Goal: Task Accomplishment & Management: Complete application form

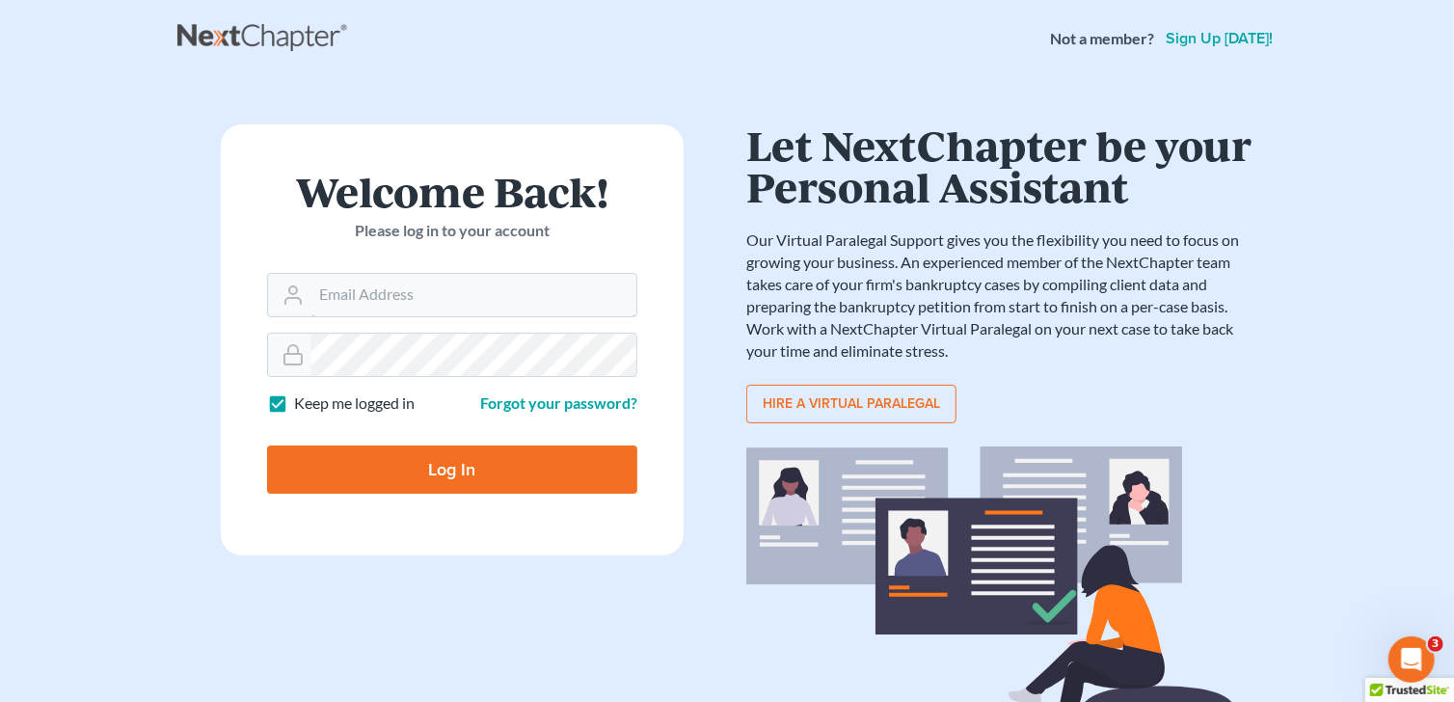
type input "jtrunkett@trunkettlaw.com"
click at [453, 475] on input "Log In" at bounding box center [452, 469] width 370 height 48
type input "Thinking..."
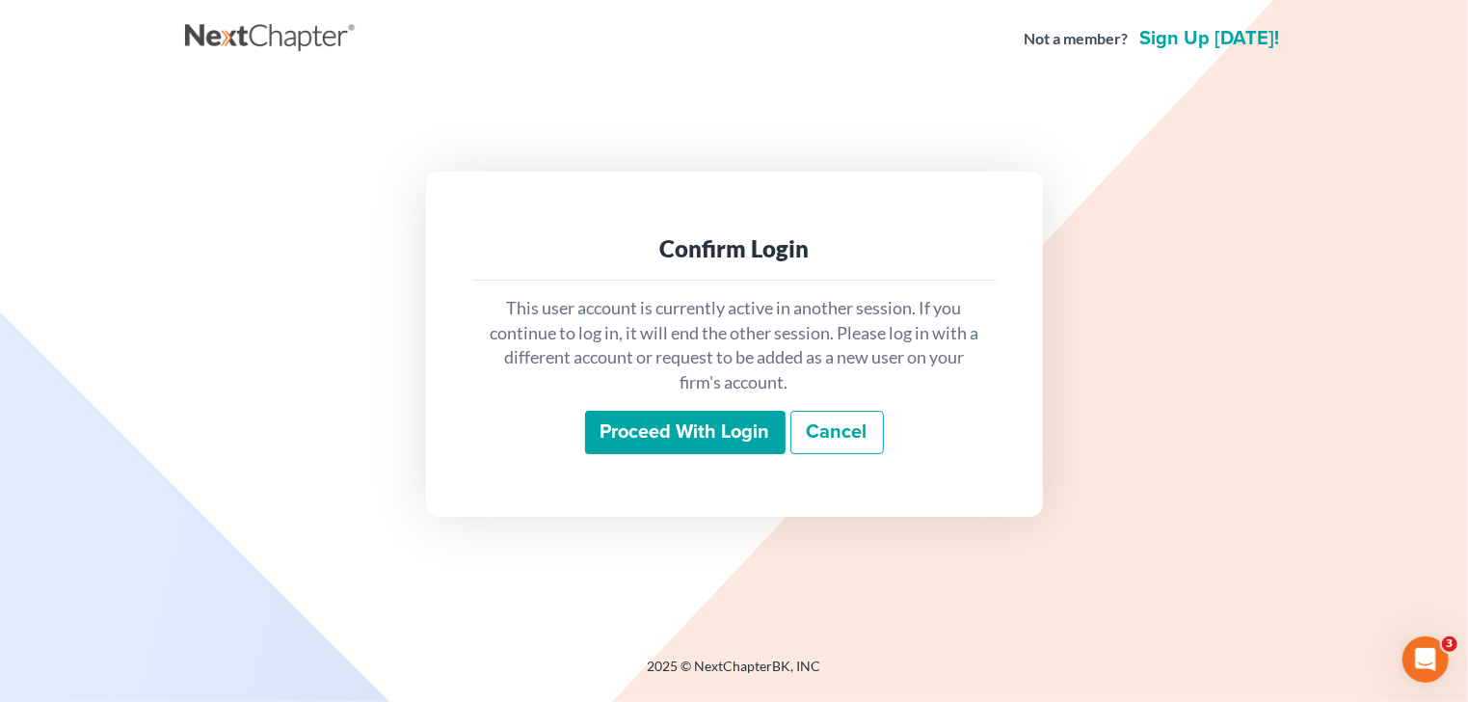
click at [708, 429] on input "Proceed with login" at bounding box center [685, 433] width 200 height 44
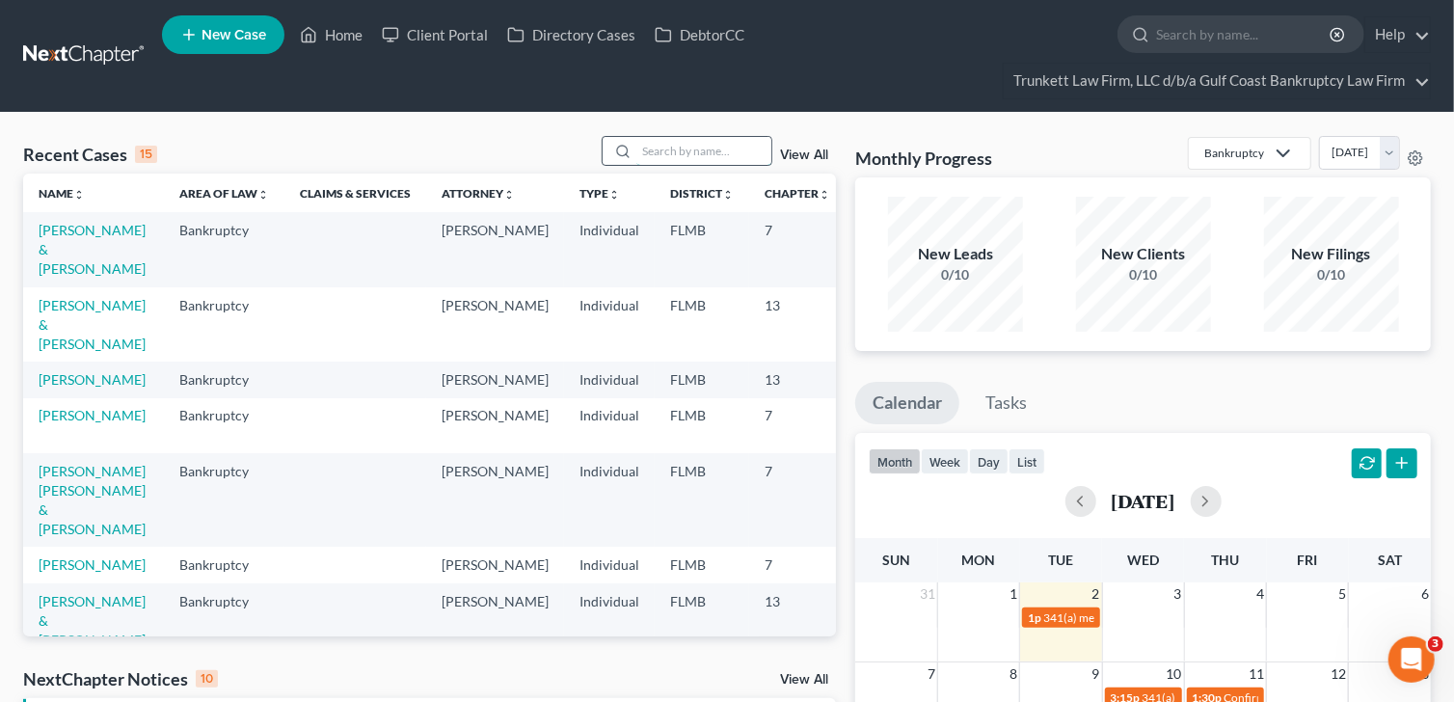
click at [696, 149] on input "search" at bounding box center [703, 151] width 135 height 28
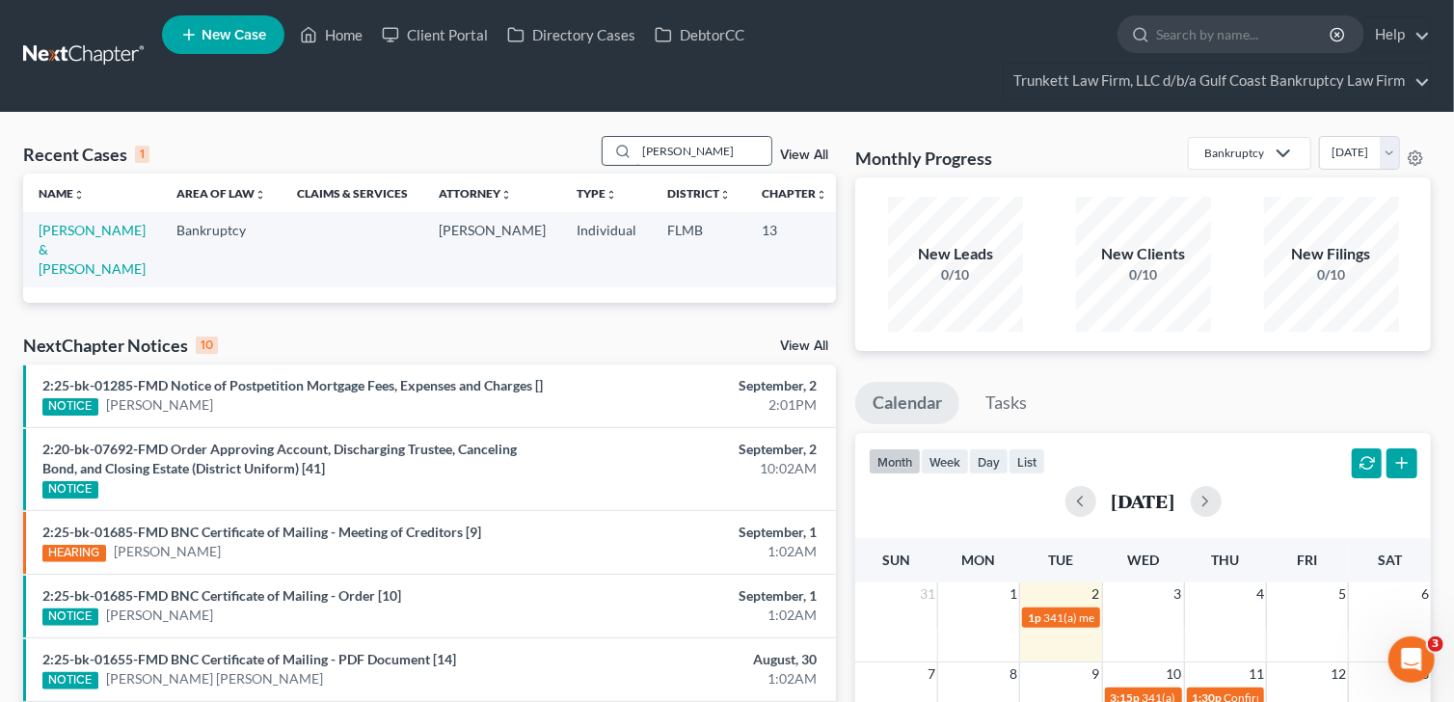
type input "[PERSON_NAME]"
click at [53, 235] on link "[PERSON_NAME] & [PERSON_NAME]" at bounding box center [92, 249] width 107 height 55
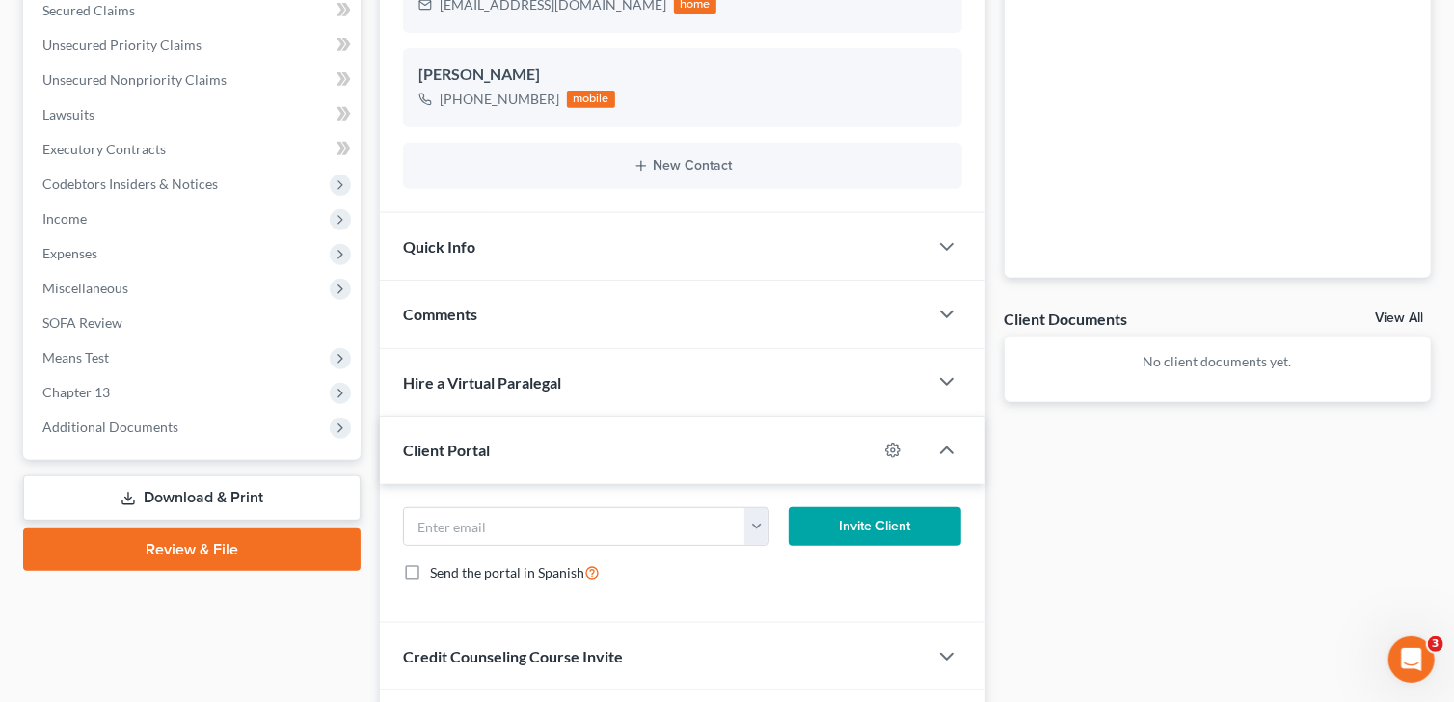
scroll to position [575, 0]
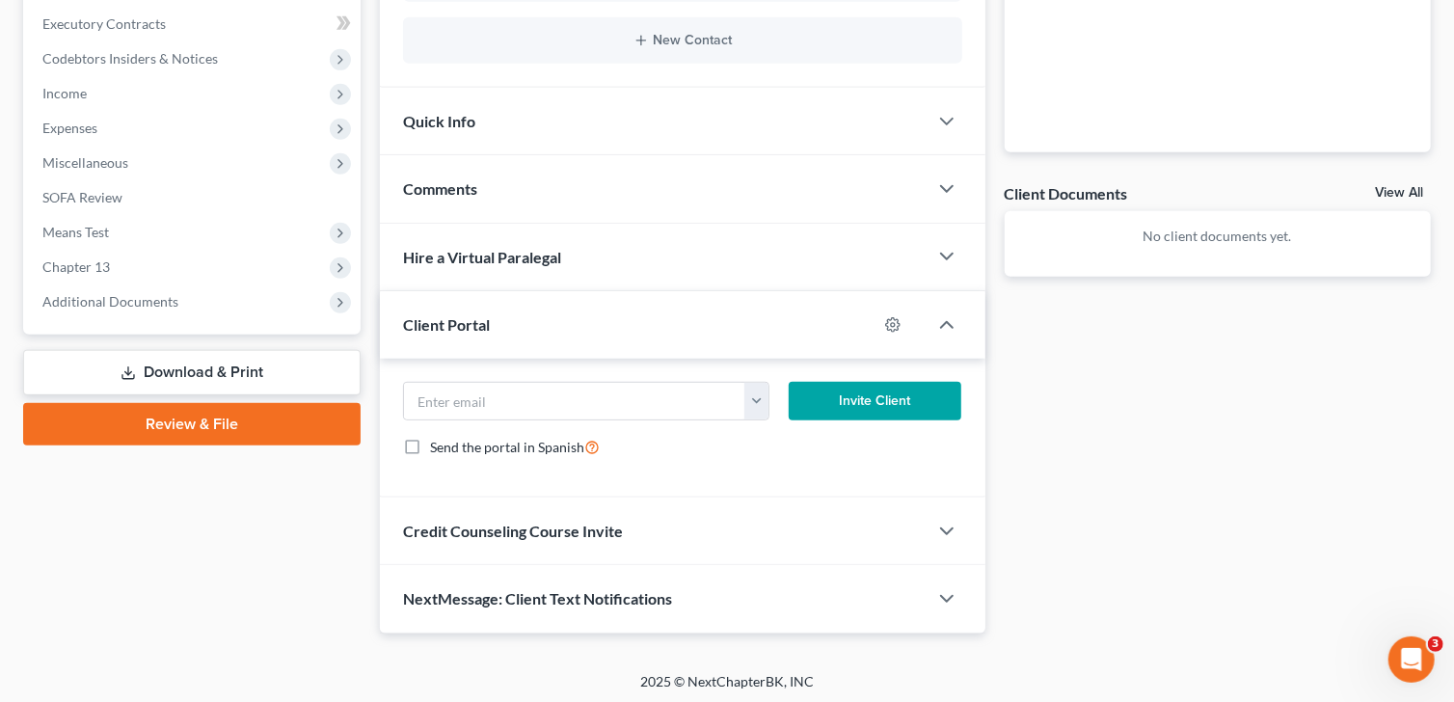
click at [222, 368] on link "Download & Print" at bounding box center [191, 372] width 337 height 45
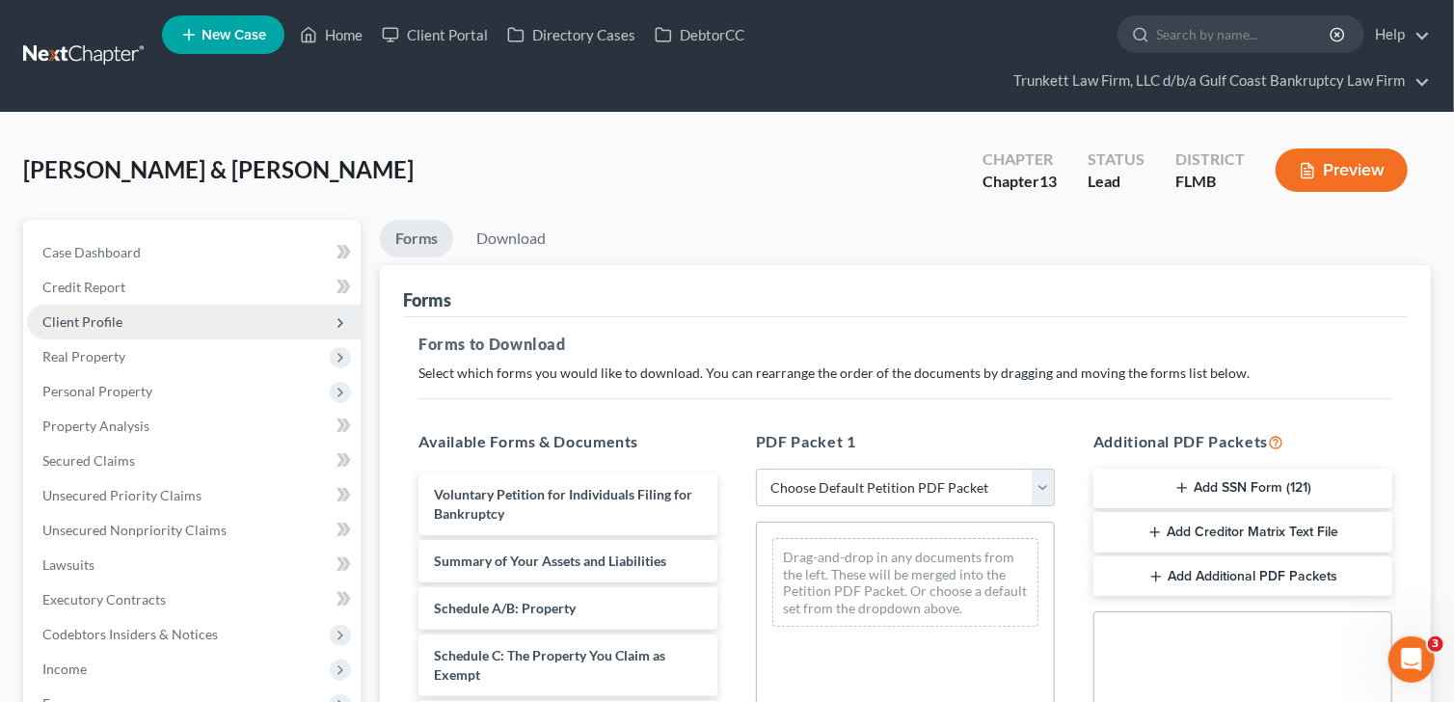
click at [96, 314] on span "Client Profile" at bounding box center [82, 321] width 80 height 16
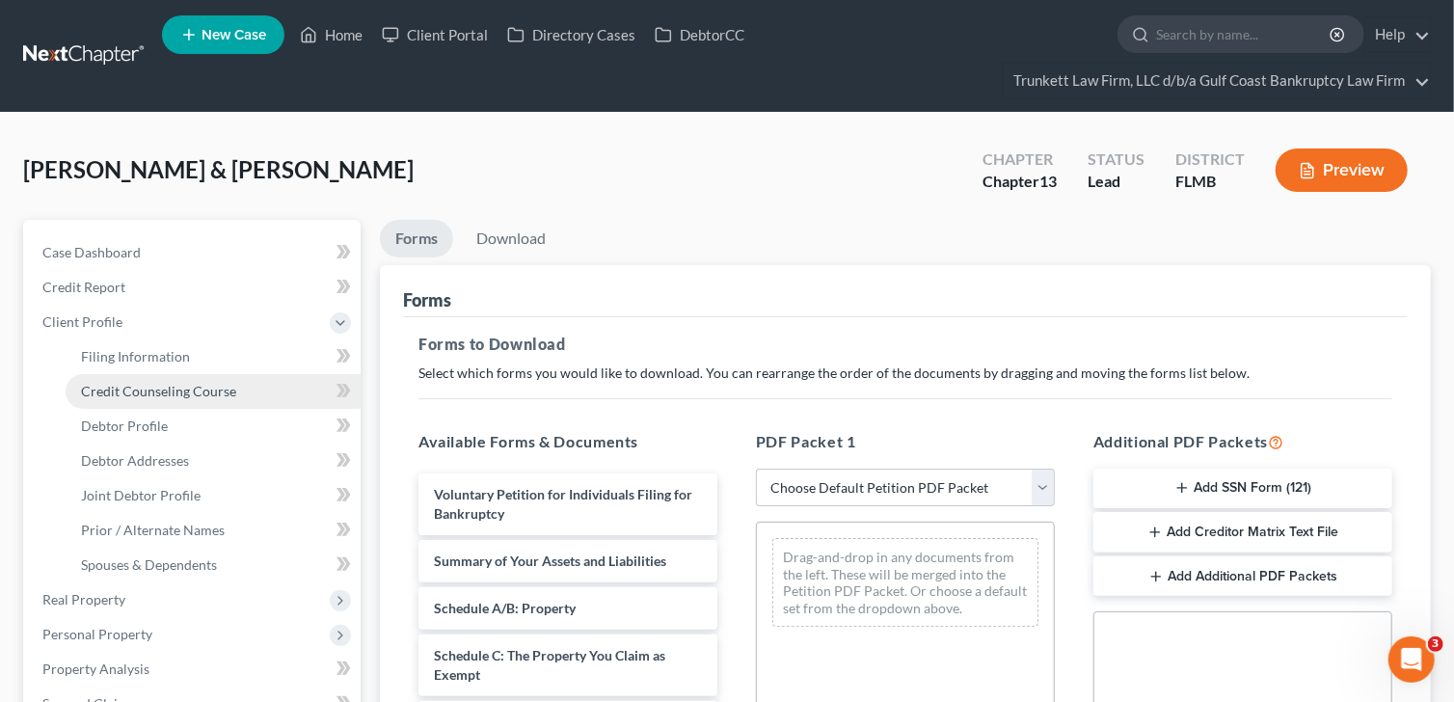
click at [177, 388] on span "Credit Counseling Course" at bounding box center [158, 391] width 155 height 16
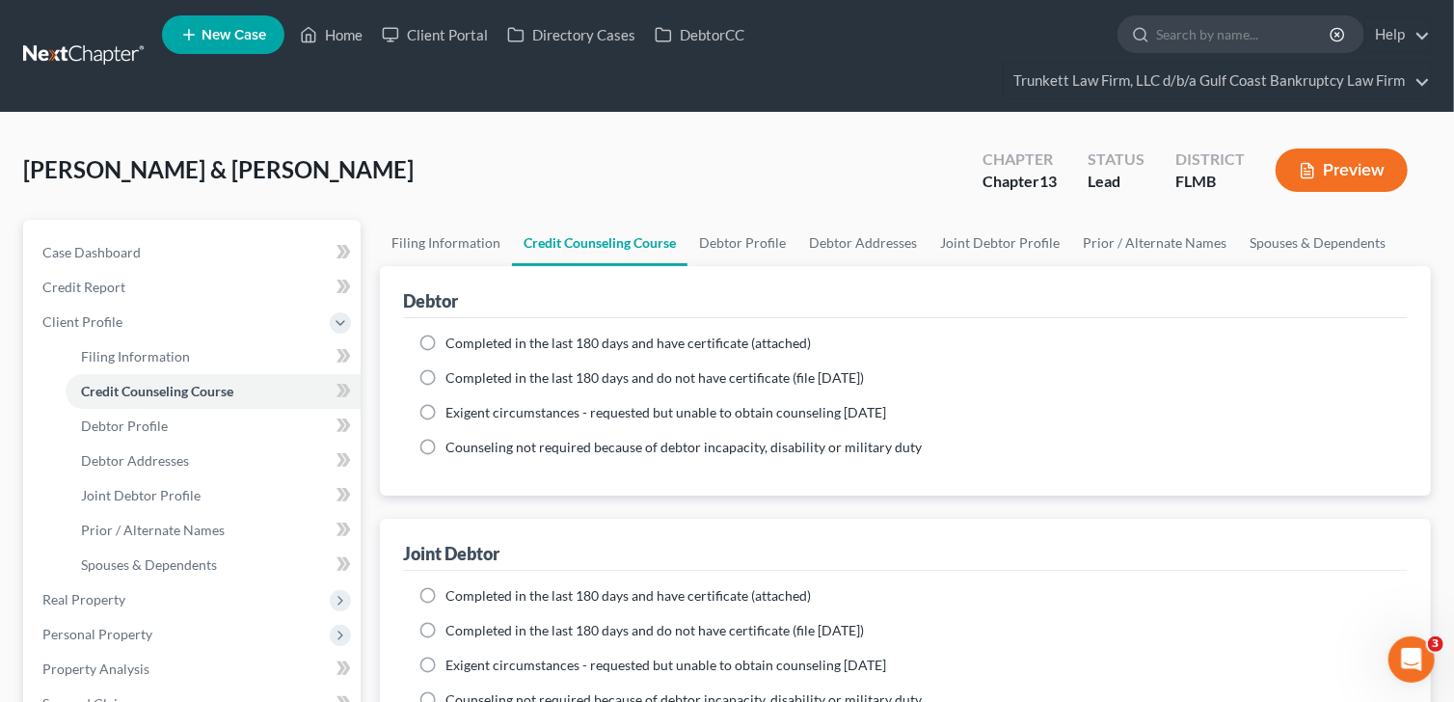
click at [445, 341] on label "Completed in the last 180 days and have certificate (attached)" at bounding box center [627, 343] width 365 height 19
click at [453, 341] on input "Completed in the last 180 days and have certificate (attached)" at bounding box center [459, 340] width 13 height 13
radio input "true"
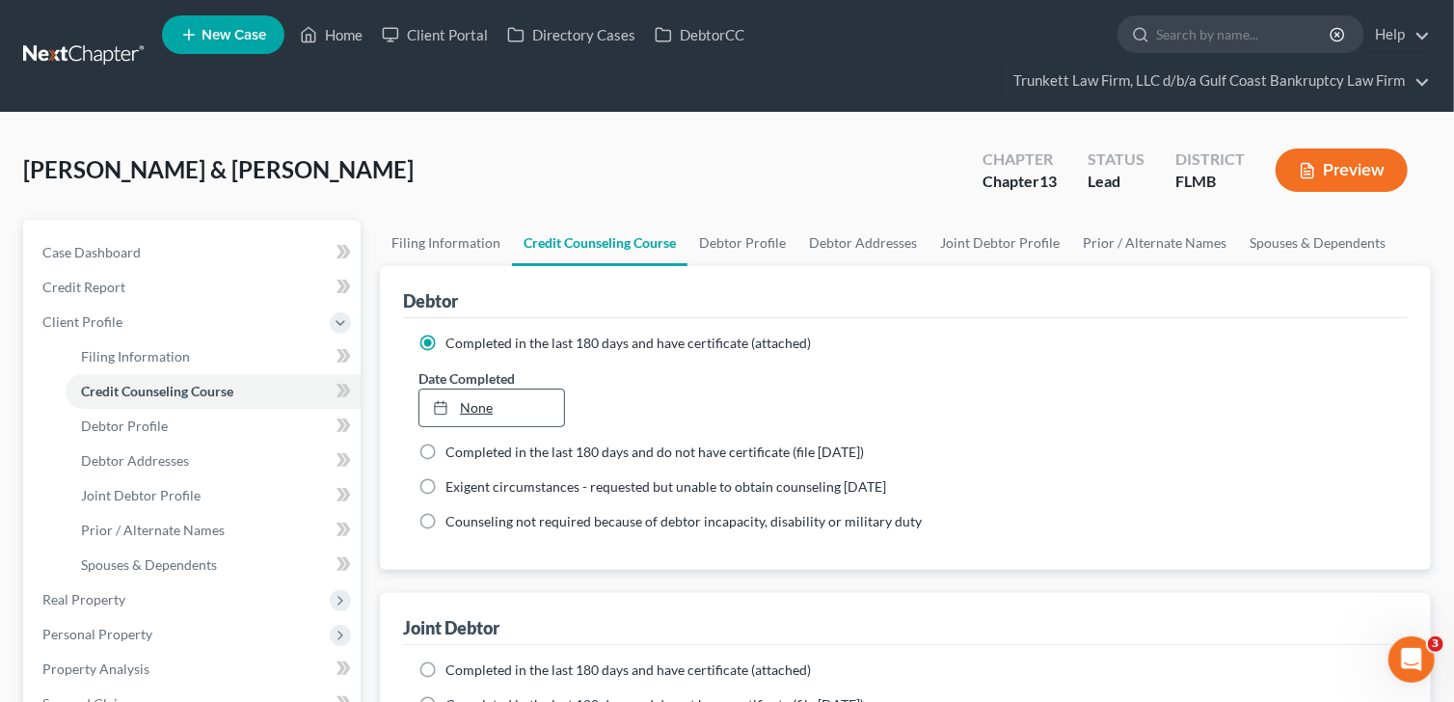
click at [482, 404] on link "None" at bounding box center [491, 407] width 145 height 37
type input "[DATE]"
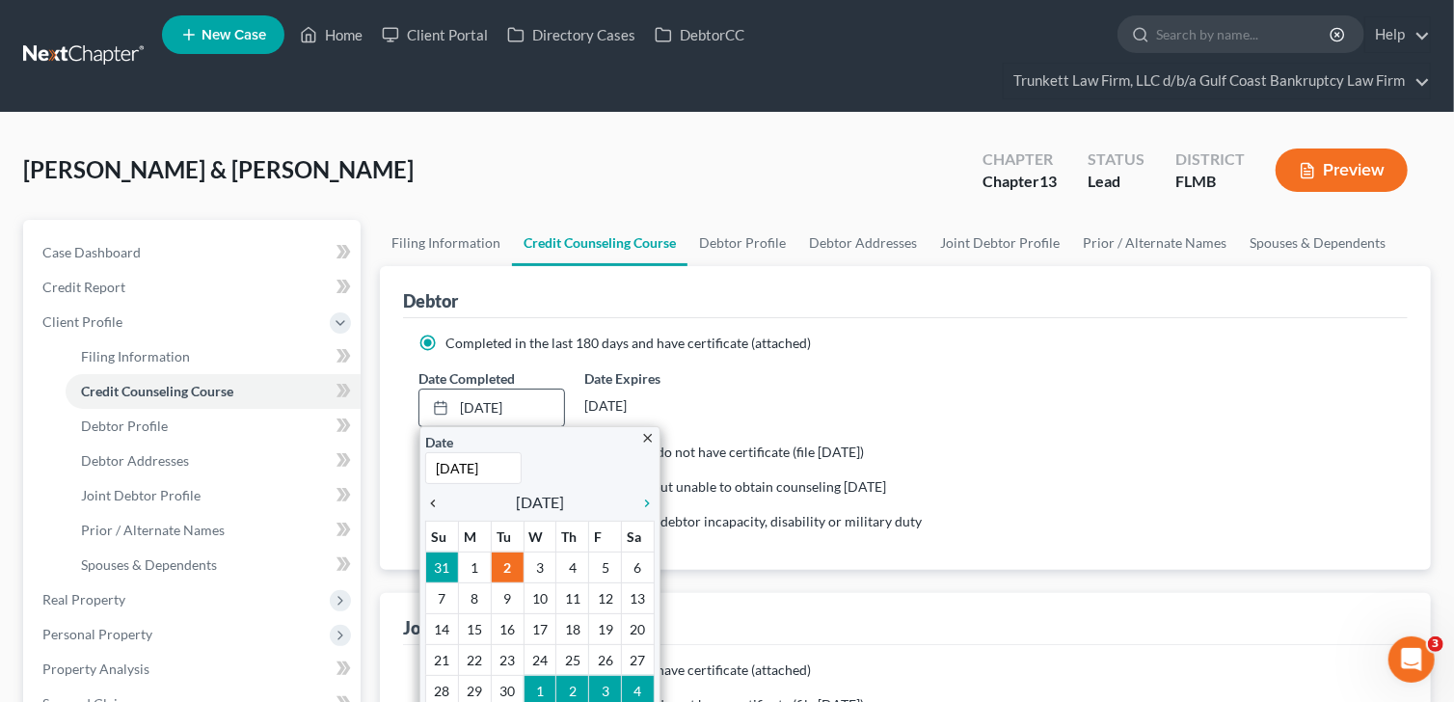
click at [430, 497] on icon "chevron_left" at bounding box center [437, 502] width 25 height 15
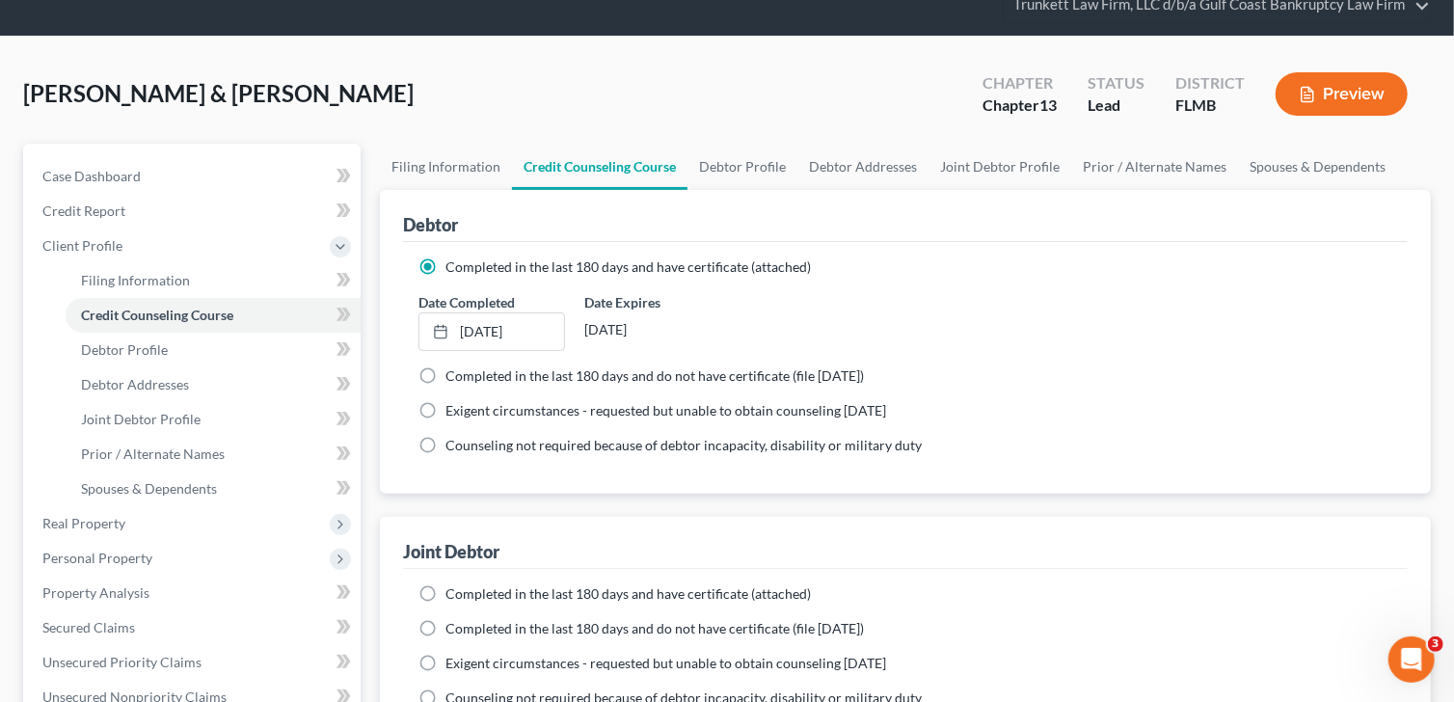
scroll to position [192, 0]
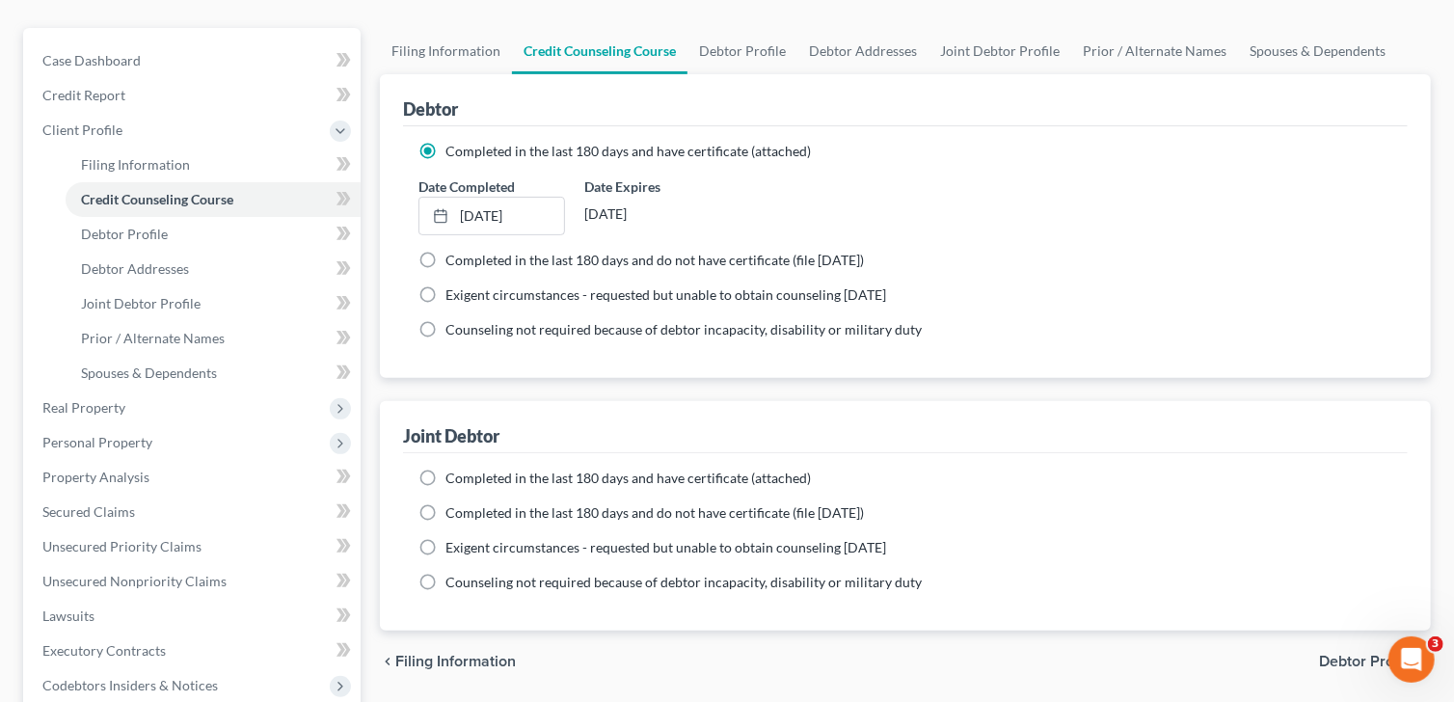
click at [445, 472] on label "Completed in the last 180 days and have certificate (attached)" at bounding box center [627, 477] width 365 height 19
click at [453, 472] on input "Completed in the last 180 days and have certificate (attached)" at bounding box center [459, 474] width 13 height 13
radio input "true"
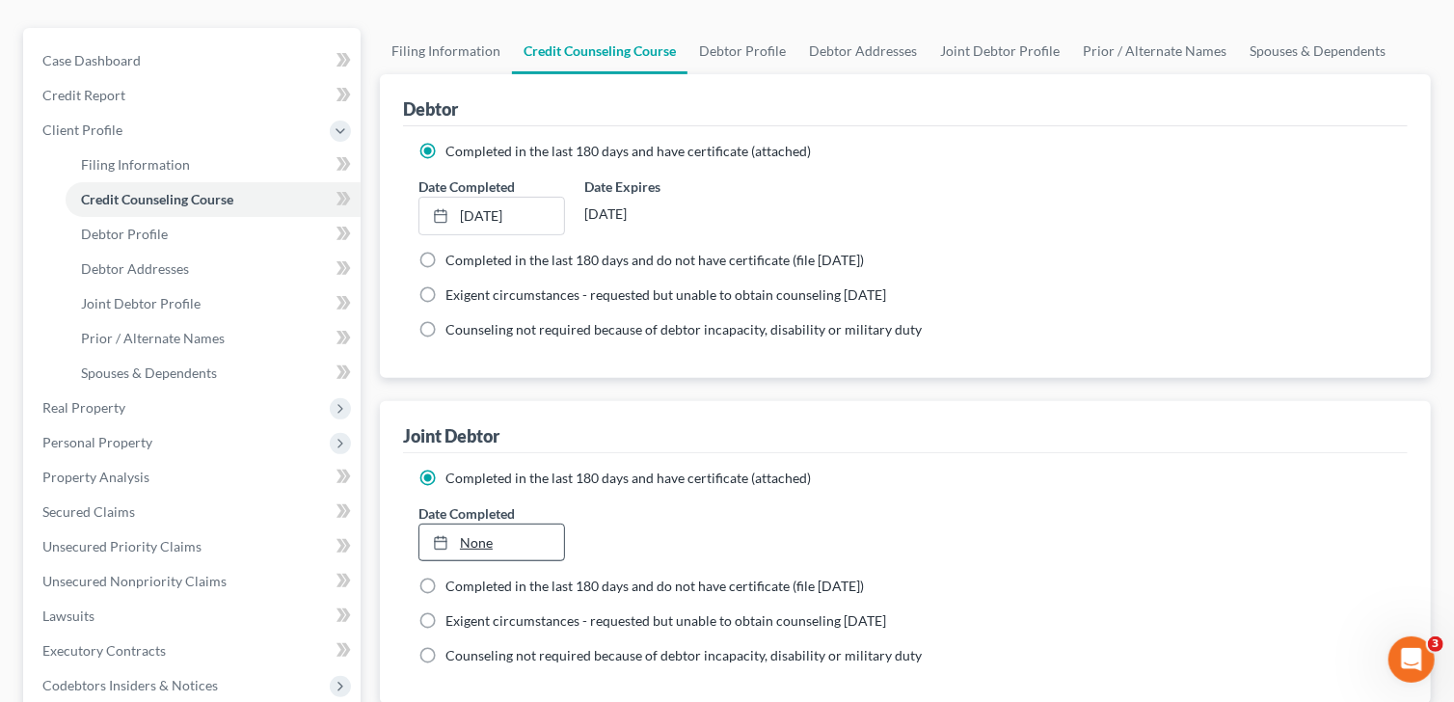
click at [485, 537] on link "None" at bounding box center [491, 542] width 145 height 37
type input "[DATE]"
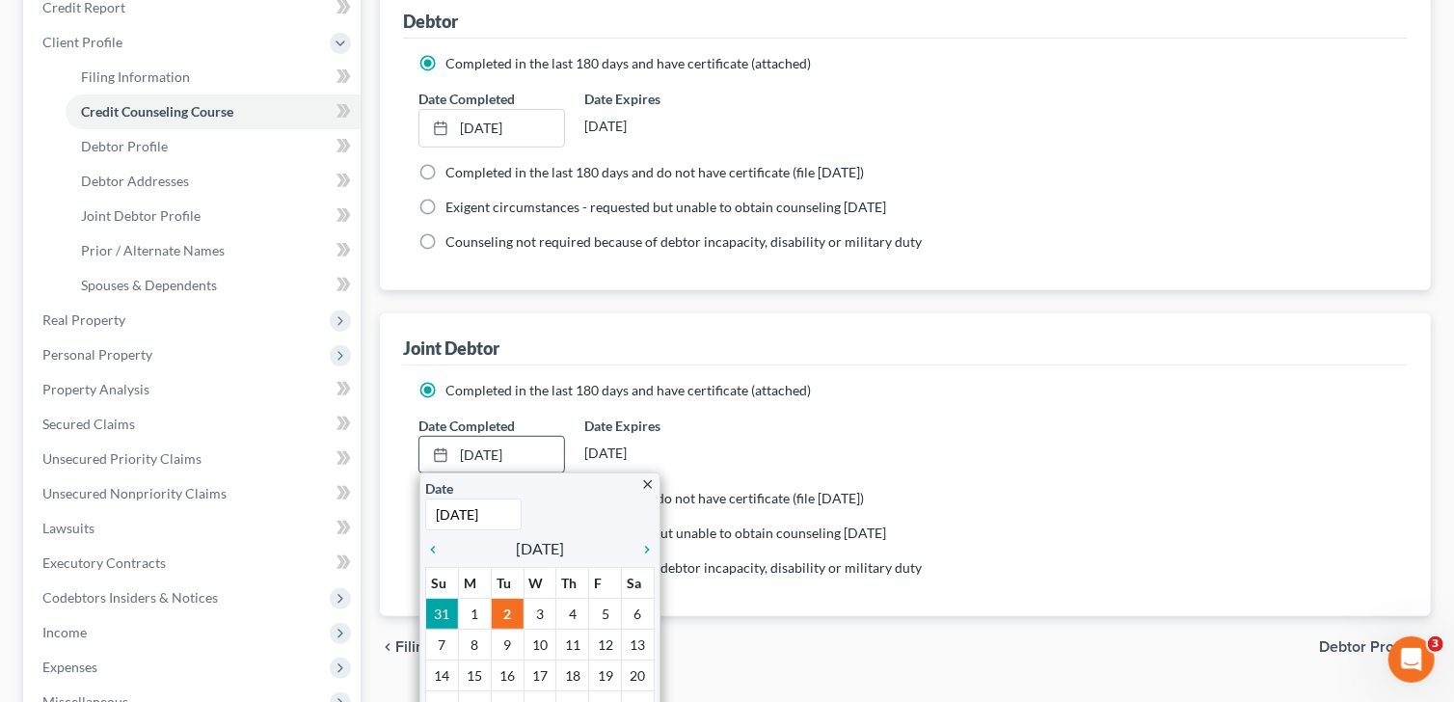
scroll to position [385, 0]
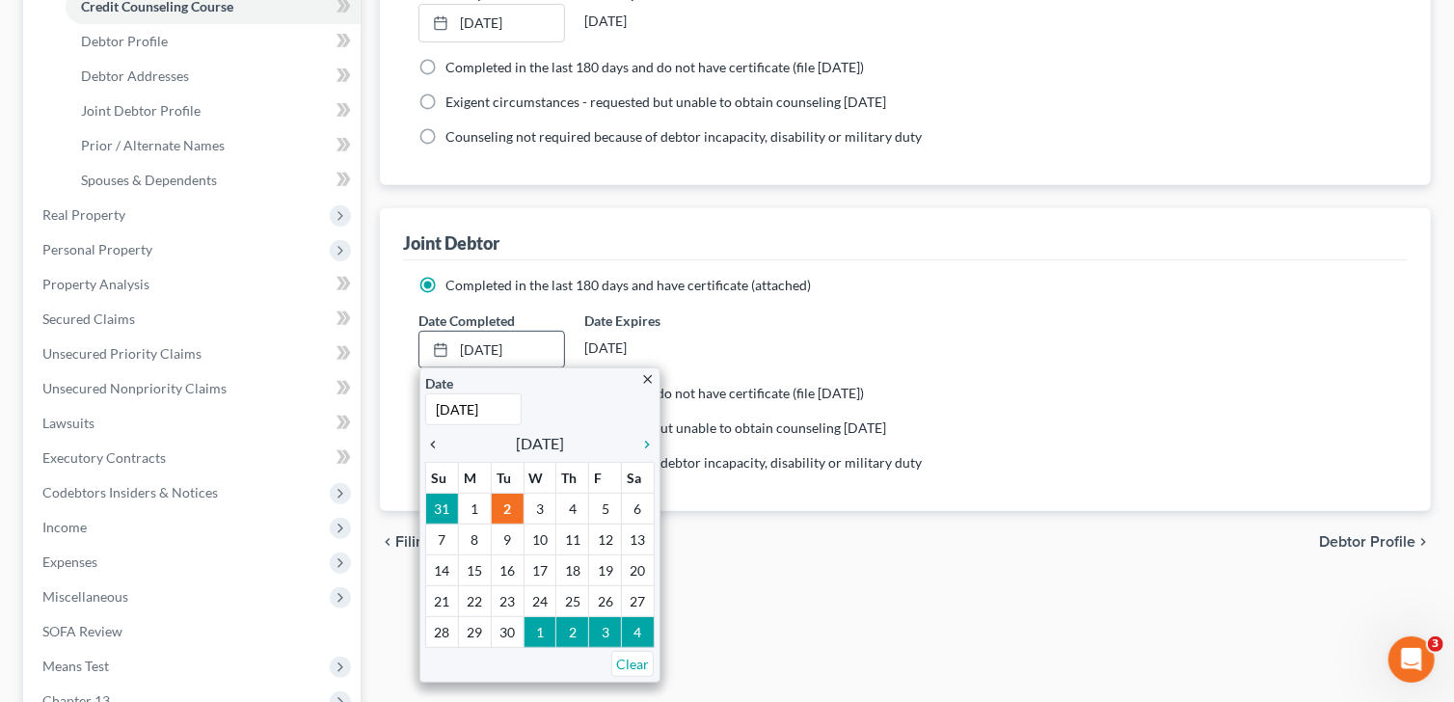
click at [425, 440] on icon "chevron_left" at bounding box center [437, 444] width 25 height 15
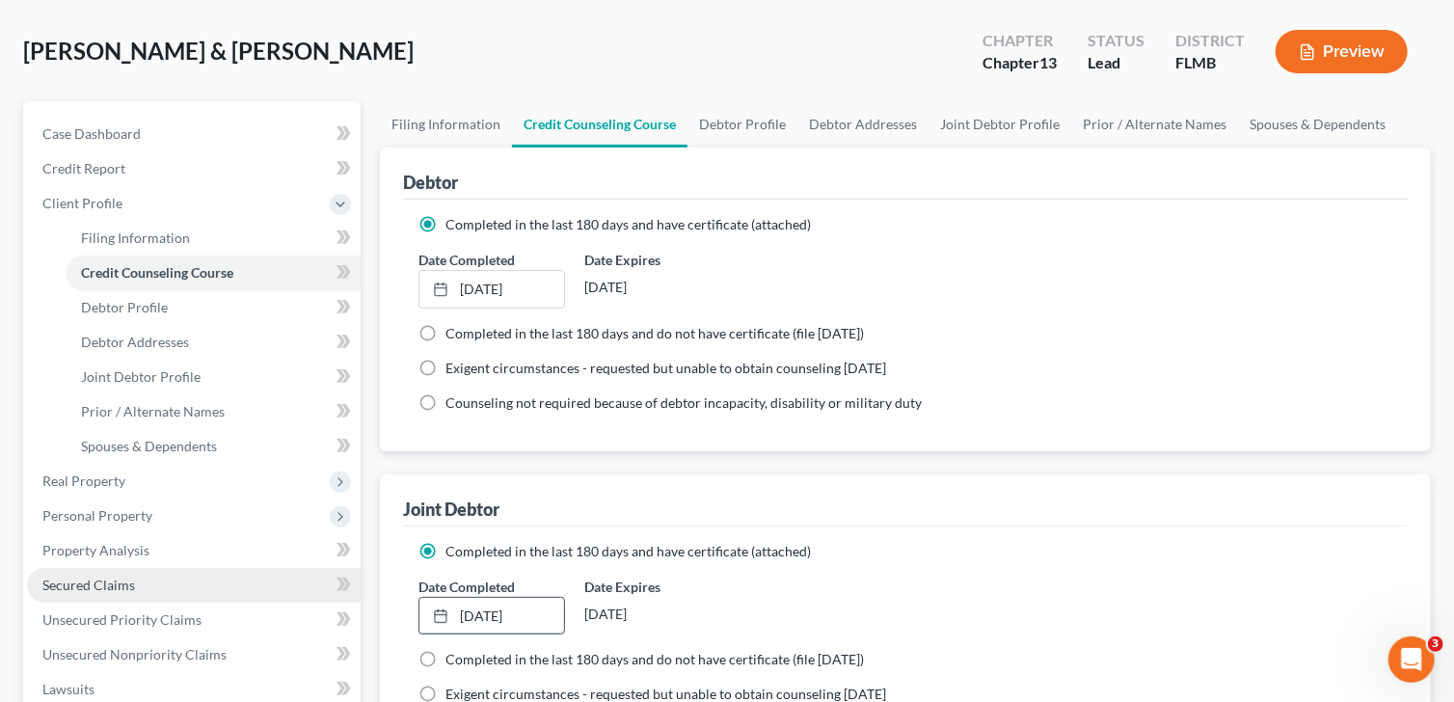
scroll to position [289, 0]
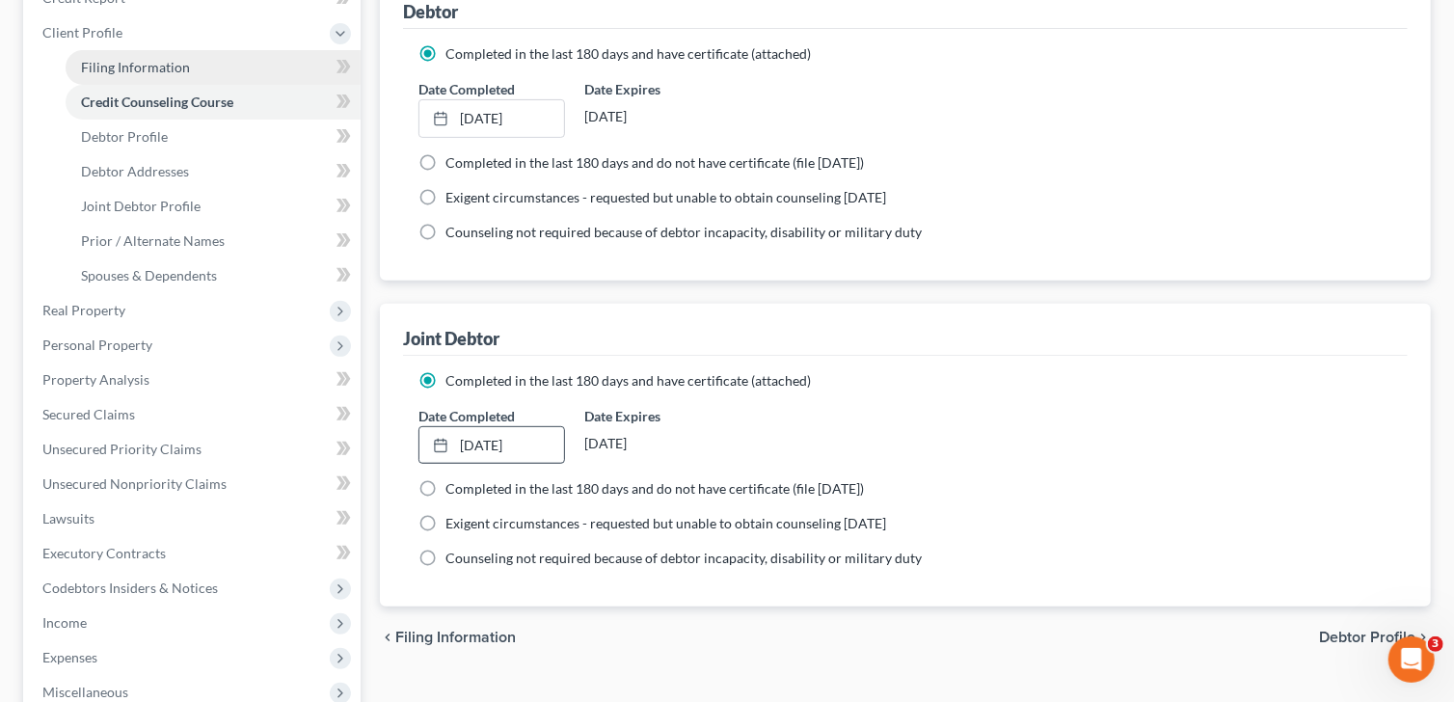
click at [164, 65] on span "Filing Information" at bounding box center [135, 67] width 109 height 16
select select "1"
select select "3"
select select "9"
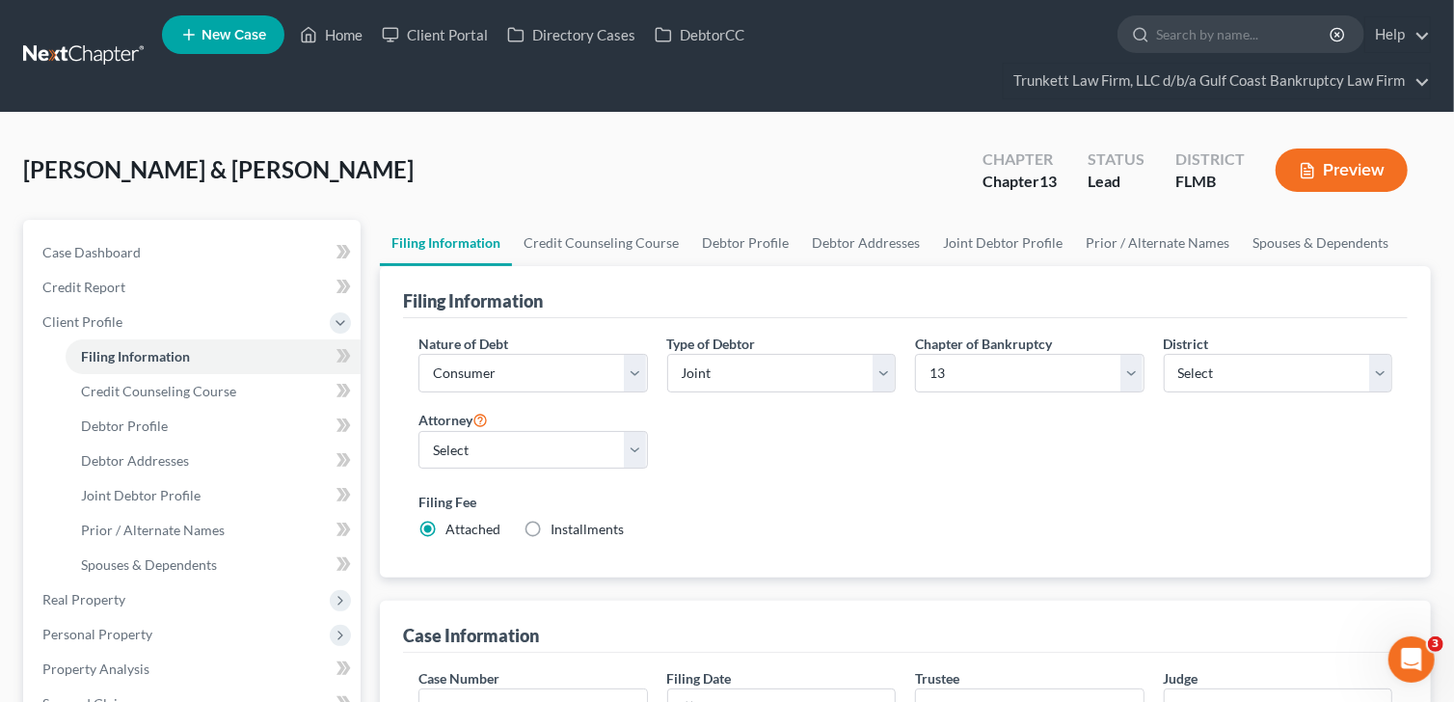
click at [591, 521] on span "Installments" at bounding box center [586, 529] width 73 height 16
click at [571, 520] on input "Installments Installments" at bounding box center [564, 526] width 13 height 13
radio input "true"
radio input "false"
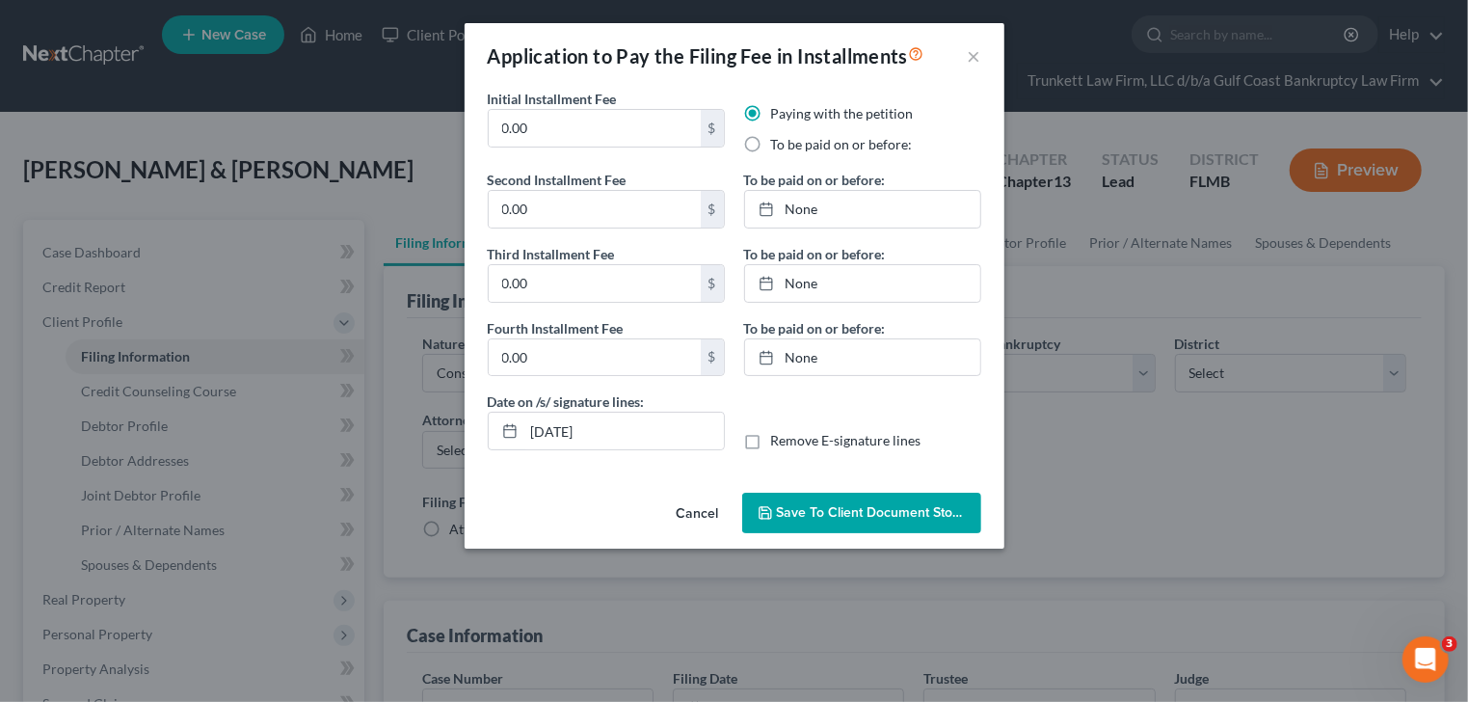
click at [588, 524] on div "Application to Pay the Filing Fee in Installments × Initial Installment Fee 0.0…" at bounding box center [734, 351] width 1468 height 702
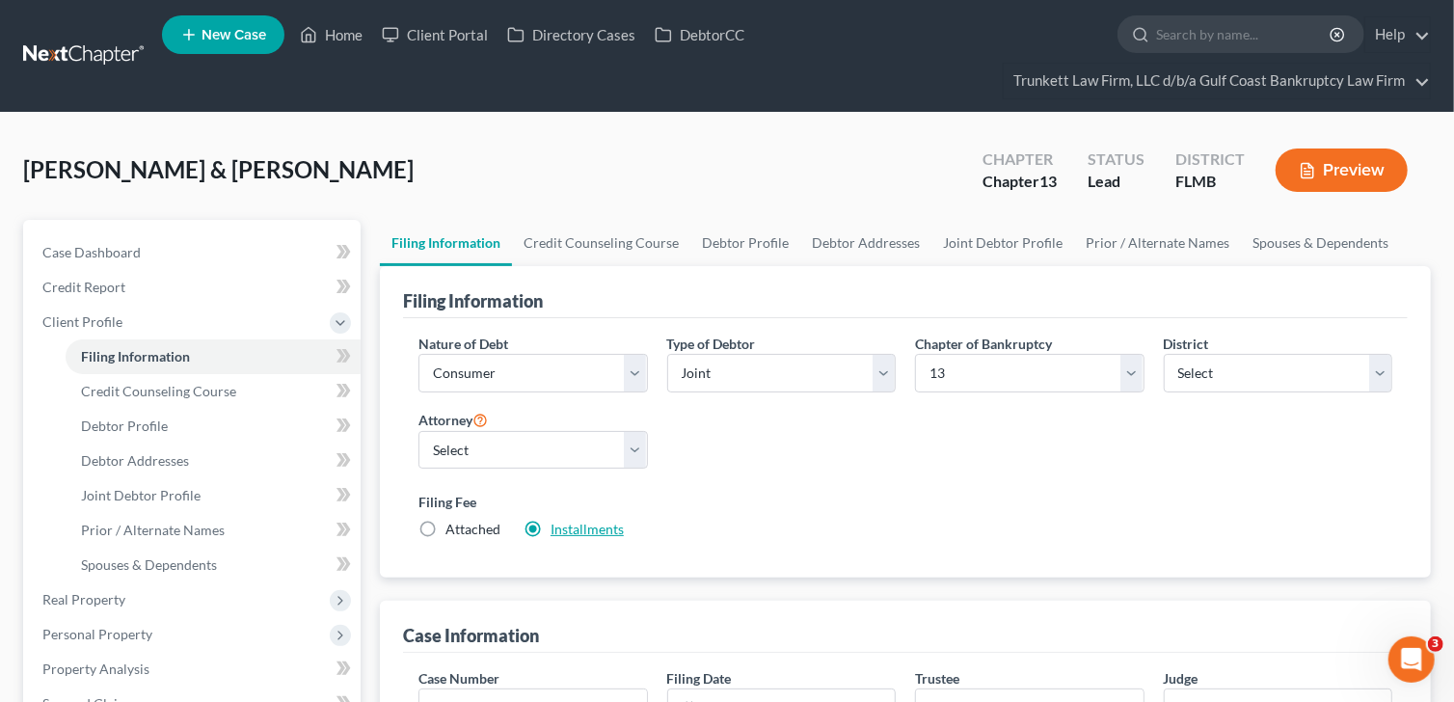
click at [586, 526] on link "Installments" at bounding box center [586, 529] width 73 height 16
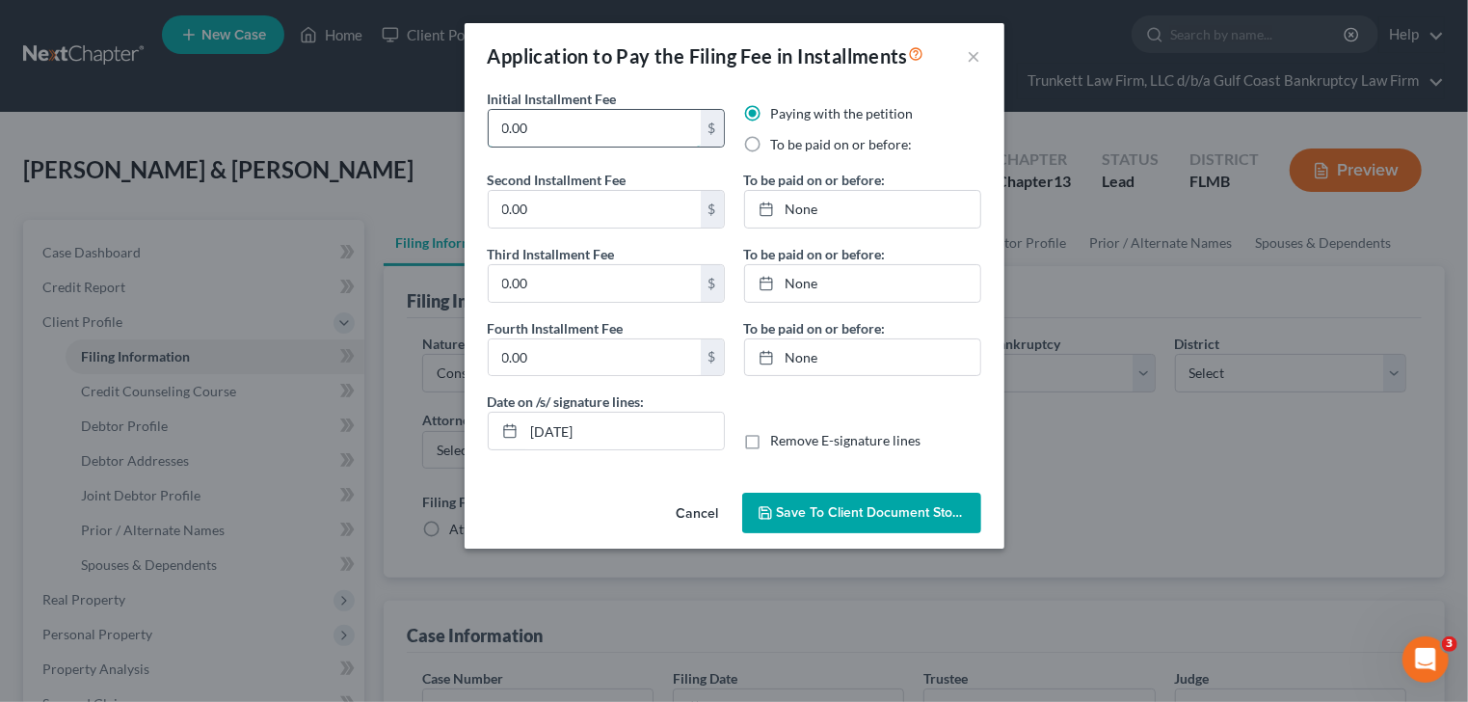
click at [539, 123] on input "0.00" at bounding box center [595, 128] width 212 height 37
type input "0"
type input "100"
click at [771, 143] on label "To be paid on or before:" at bounding box center [842, 144] width 142 height 19
click at [779, 143] on input "To be paid on or before:" at bounding box center [785, 141] width 13 height 13
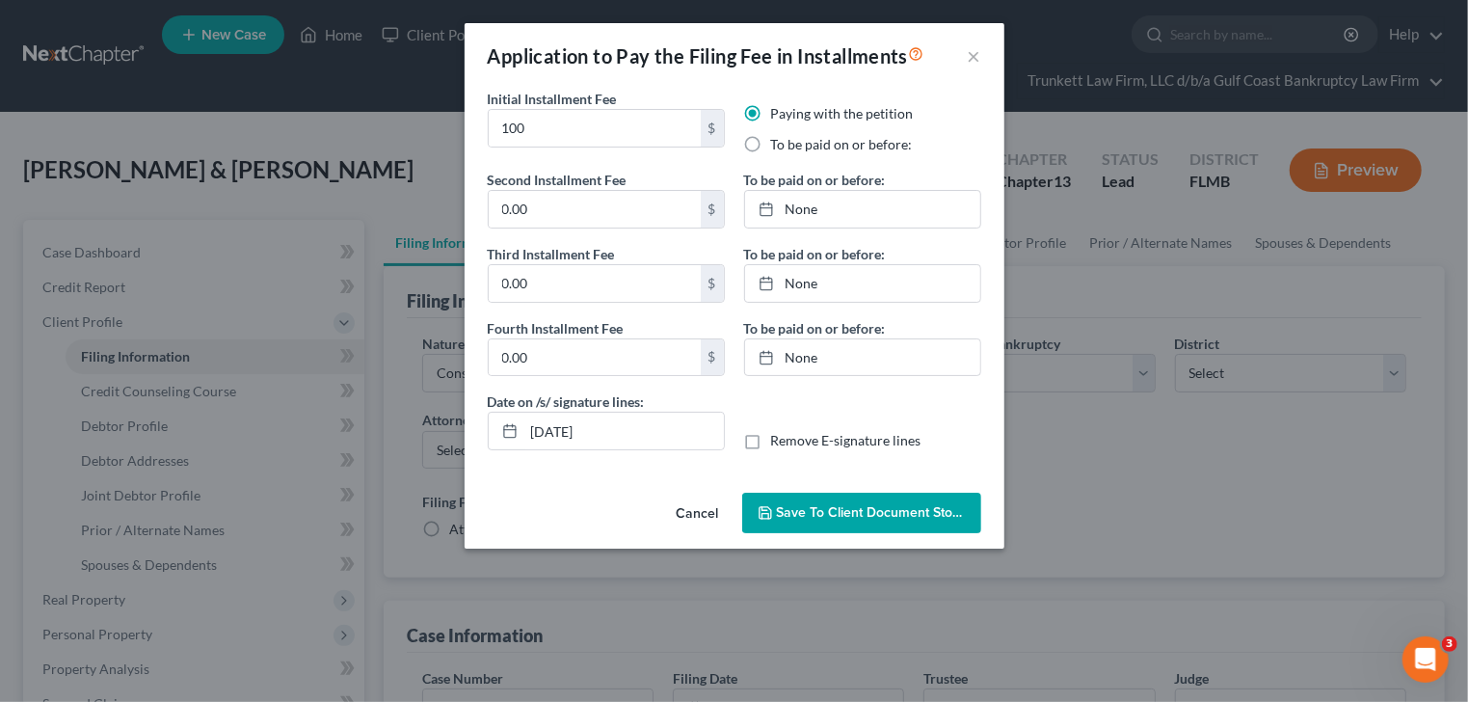
radio input "true"
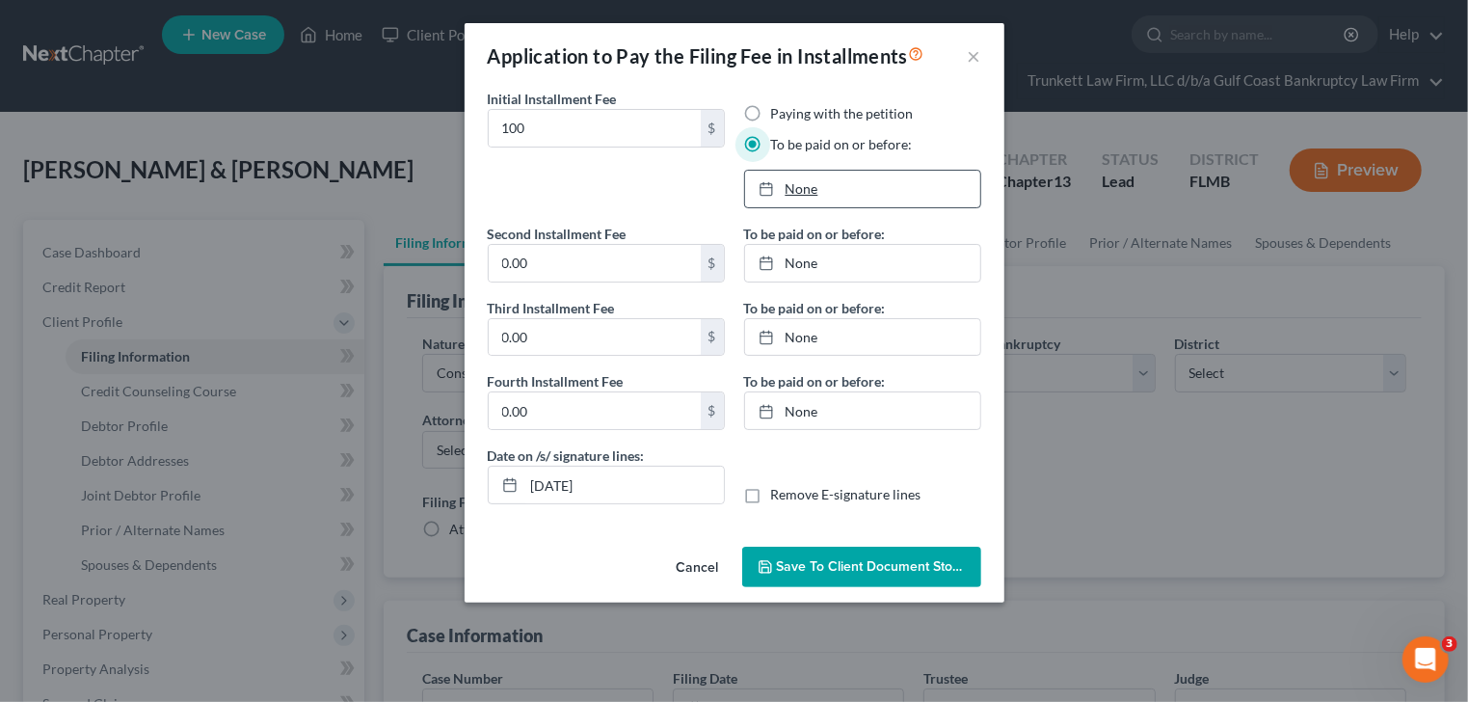
type input "[DATE]"
click at [804, 188] on link "None" at bounding box center [862, 189] width 235 height 37
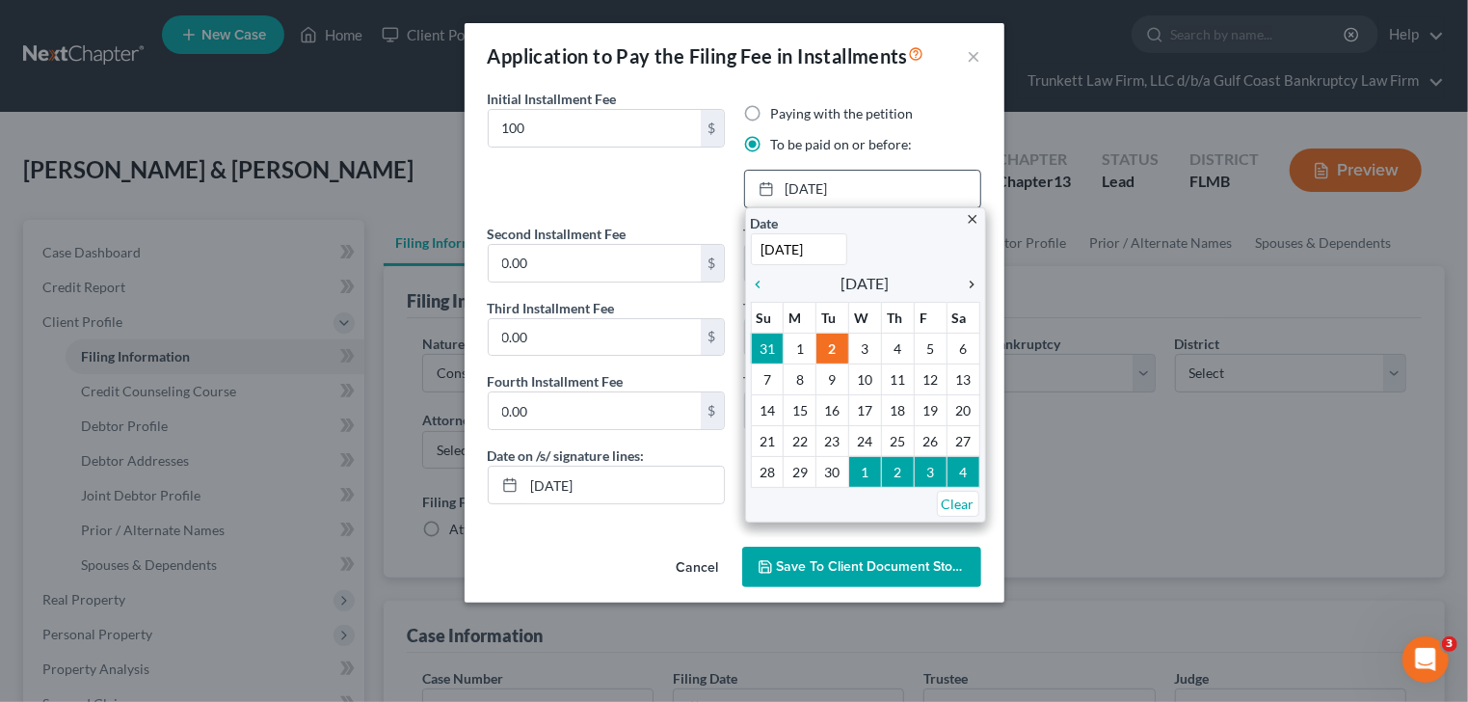
click at [973, 283] on icon "chevron_right" at bounding box center [967, 284] width 25 height 15
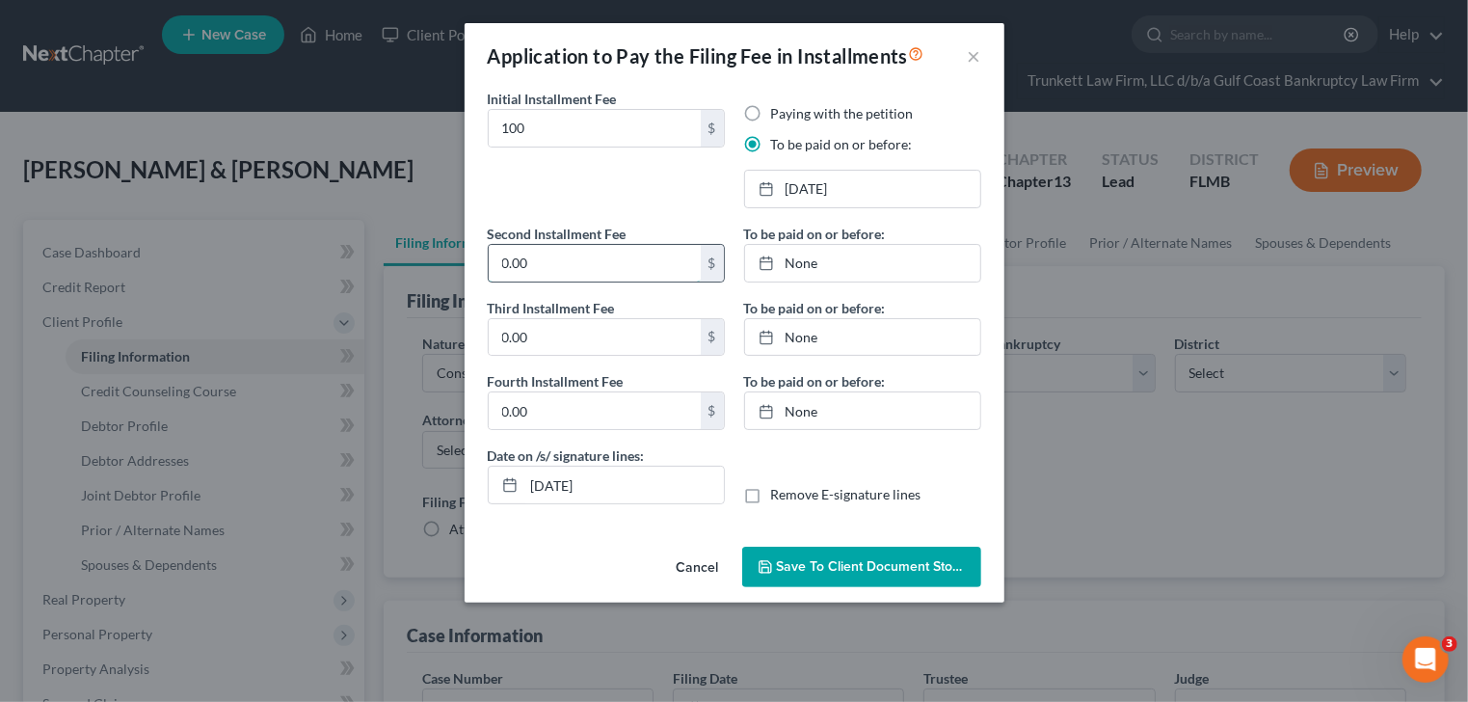
click at [541, 247] on input "0.00" at bounding box center [595, 263] width 212 height 37
type input "100"
click at [804, 261] on link "None" at bounding box center [862, 263] width 235 height 37
type input "[DATE]"
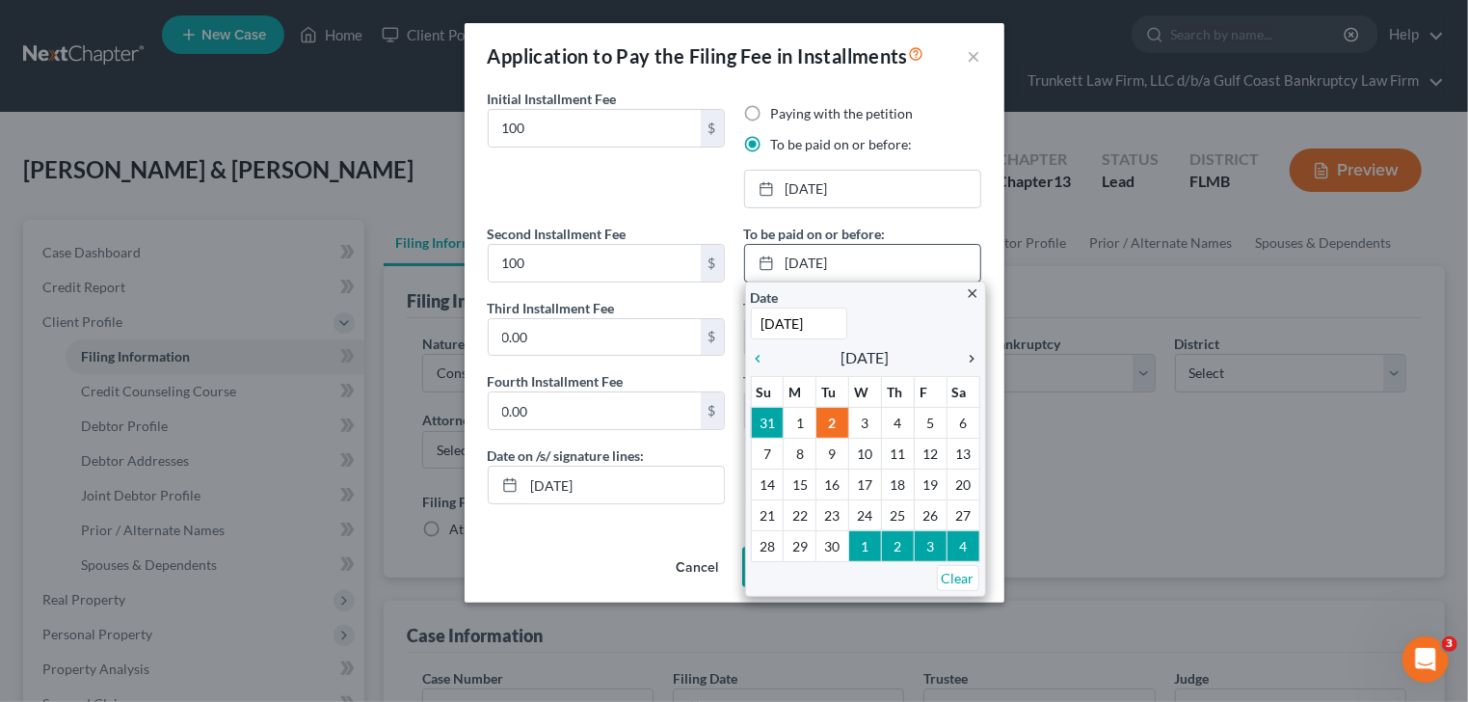
click at [976, 354] on icon "chevron_right" at bounding box center [967, 358] width 25 height 15
click at [977, 355] on icon "chevron_right" at bounding box center [967, 358] width 25 height 15
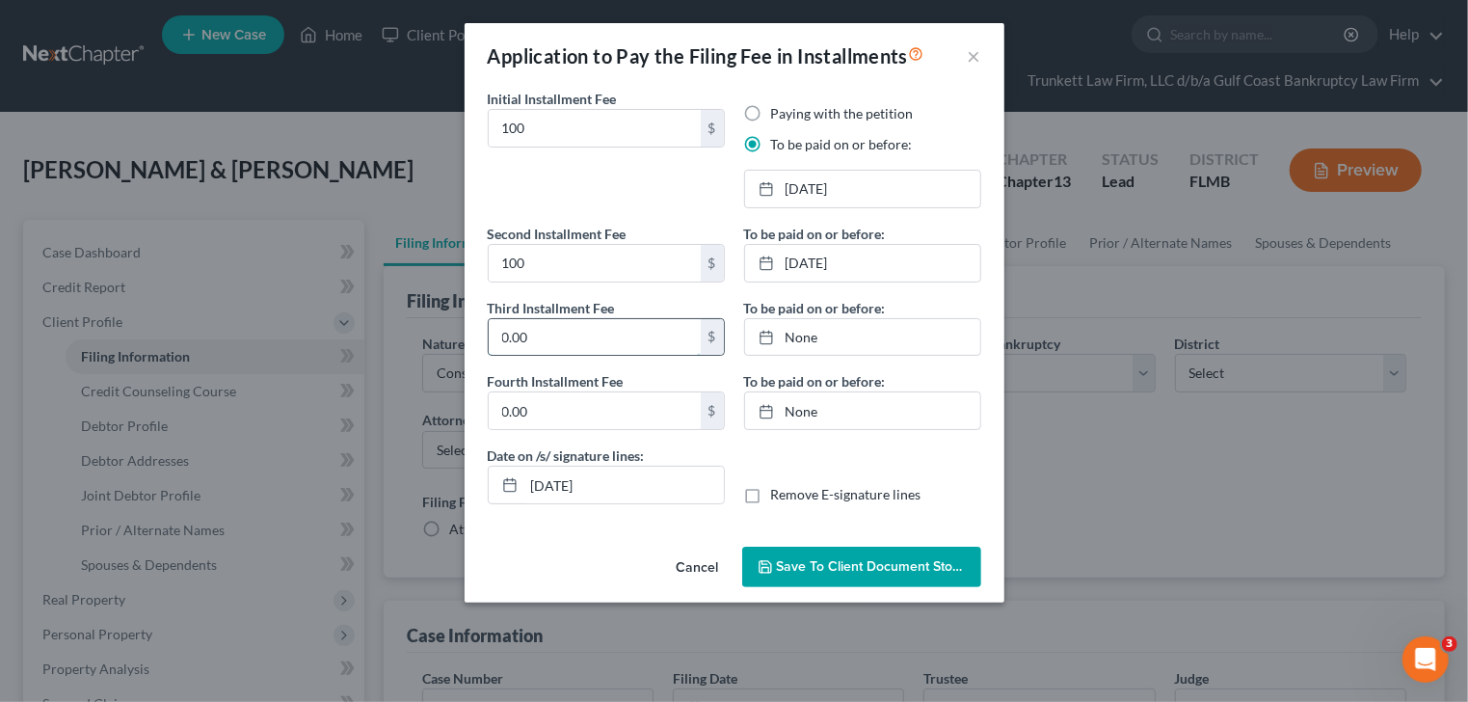
click at [570, 322] on input "0.00" at bounding box center [595, 337] width 212 height 37
type input "113"
type input "[DATE]"
click at [798, 337] on link "None" at bounding box center [862, 337] width 235 height 37
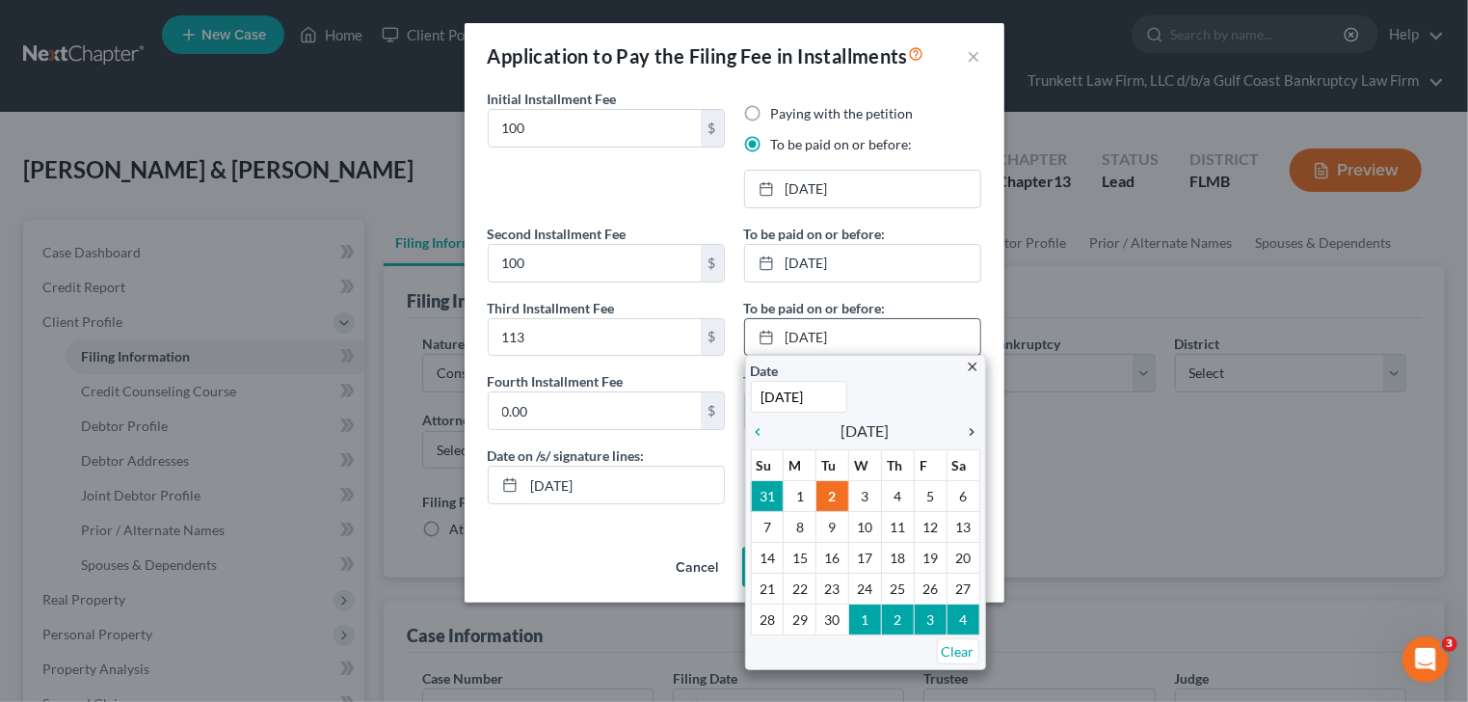
click at [972, 436] on icon "chevron_right" at bounding box center [967, 431] width 25 height 15
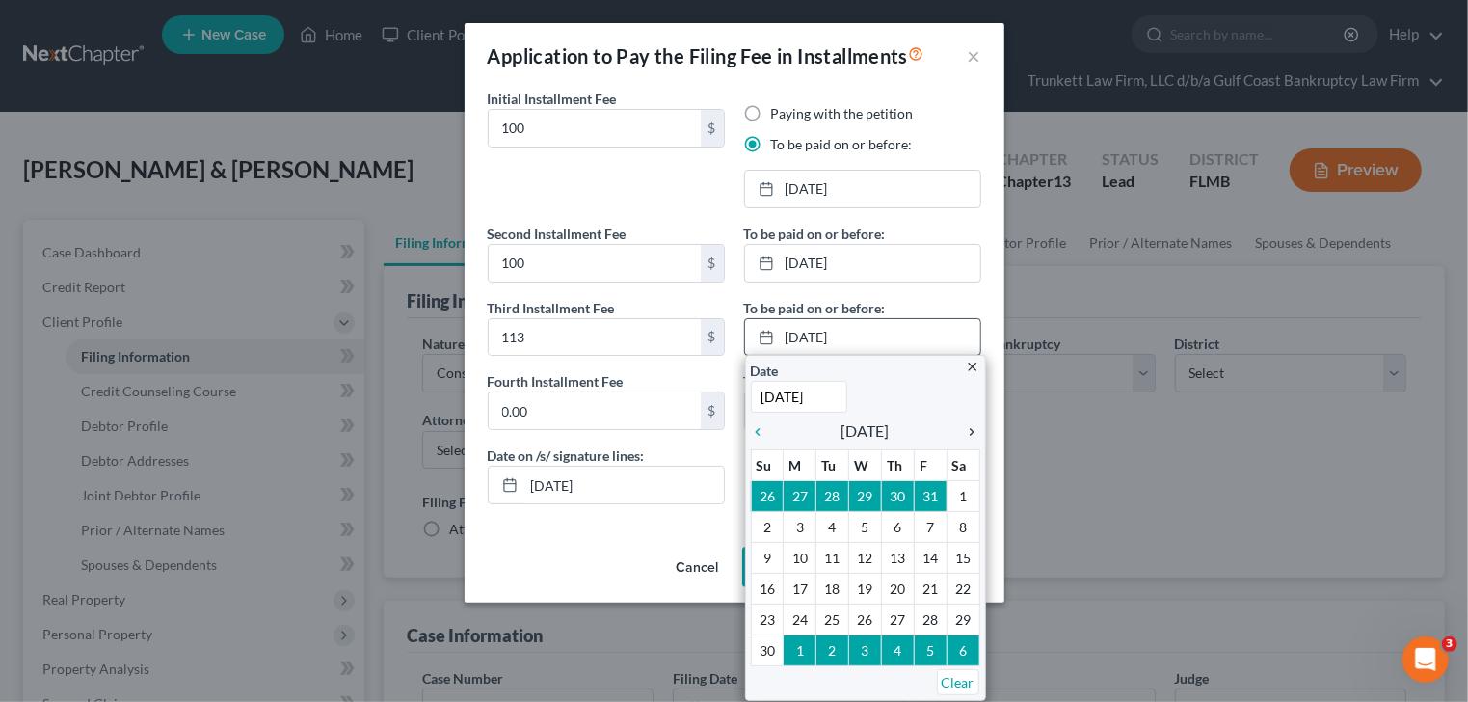
click at [974, 436] on icon "chevron_right" at bounding box center [967, 431] width 25 height 15
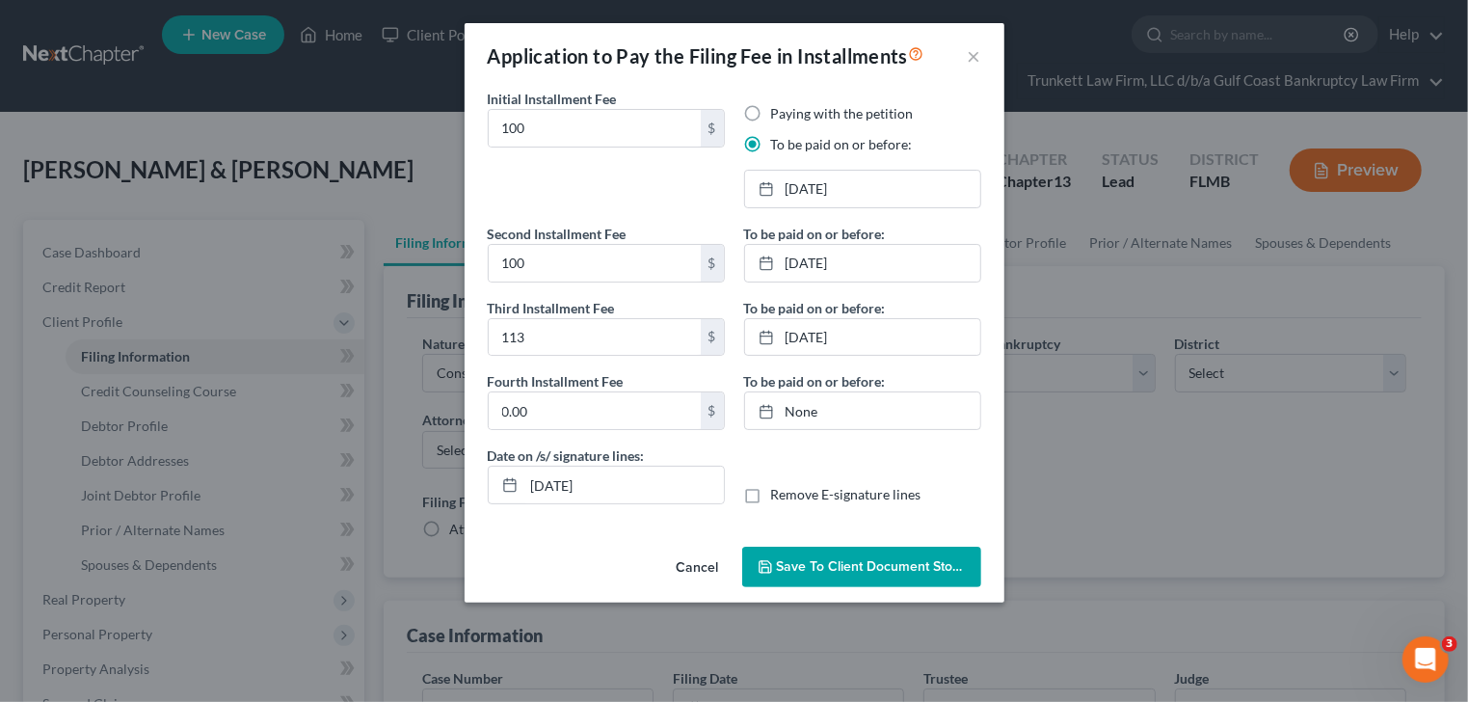
click at [864, 564] on span "Save to Client Document Storage" at bounding box center [879, 566] width 204 height 16
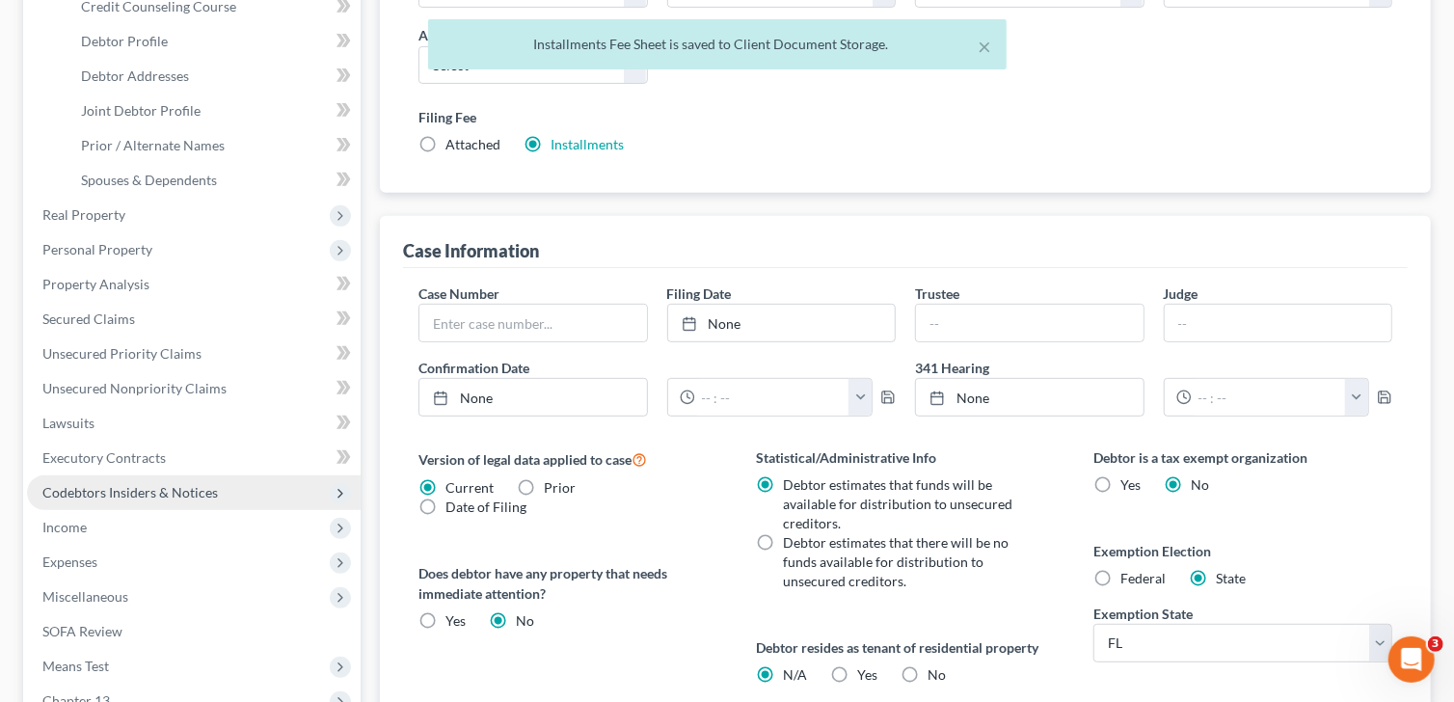
scroll to position [657, 0]
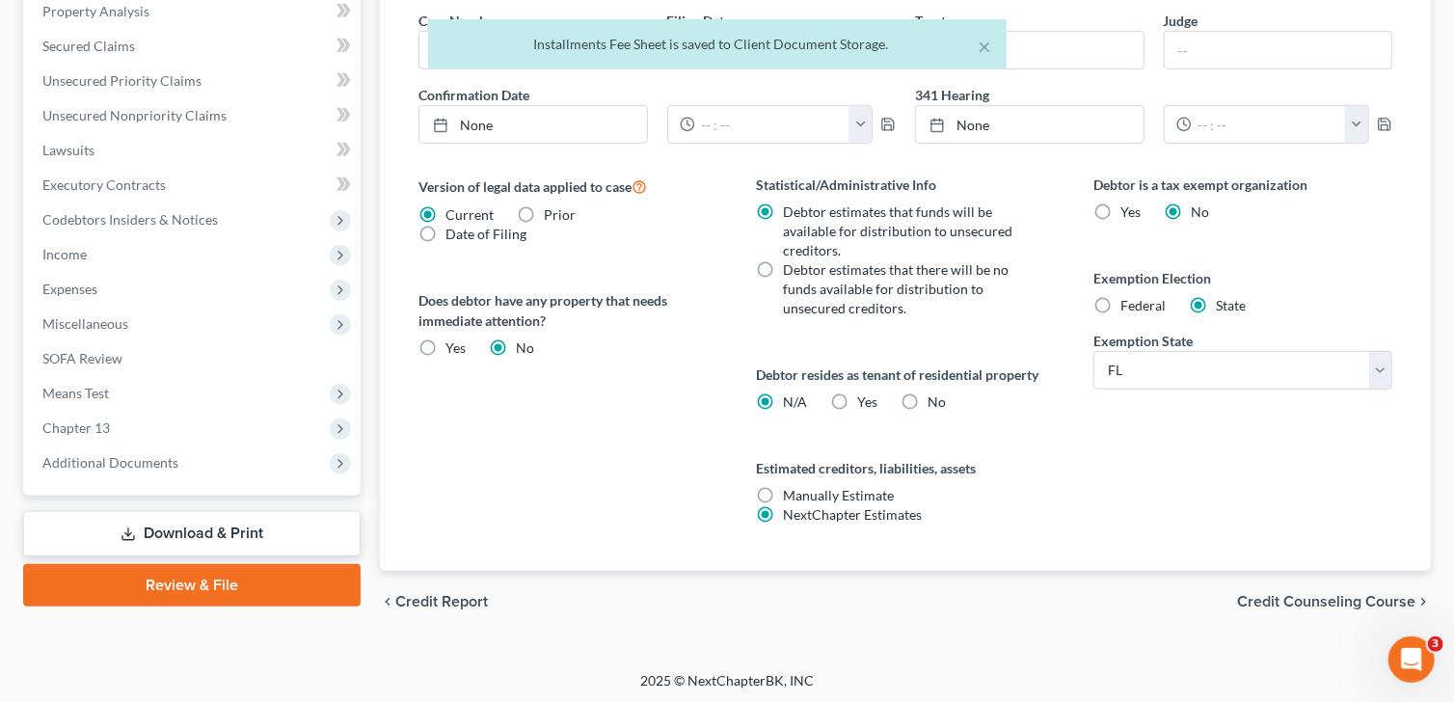
click at [200, 528] on link "Download & Print" at bounding box center [191, 533] width 337 height 45
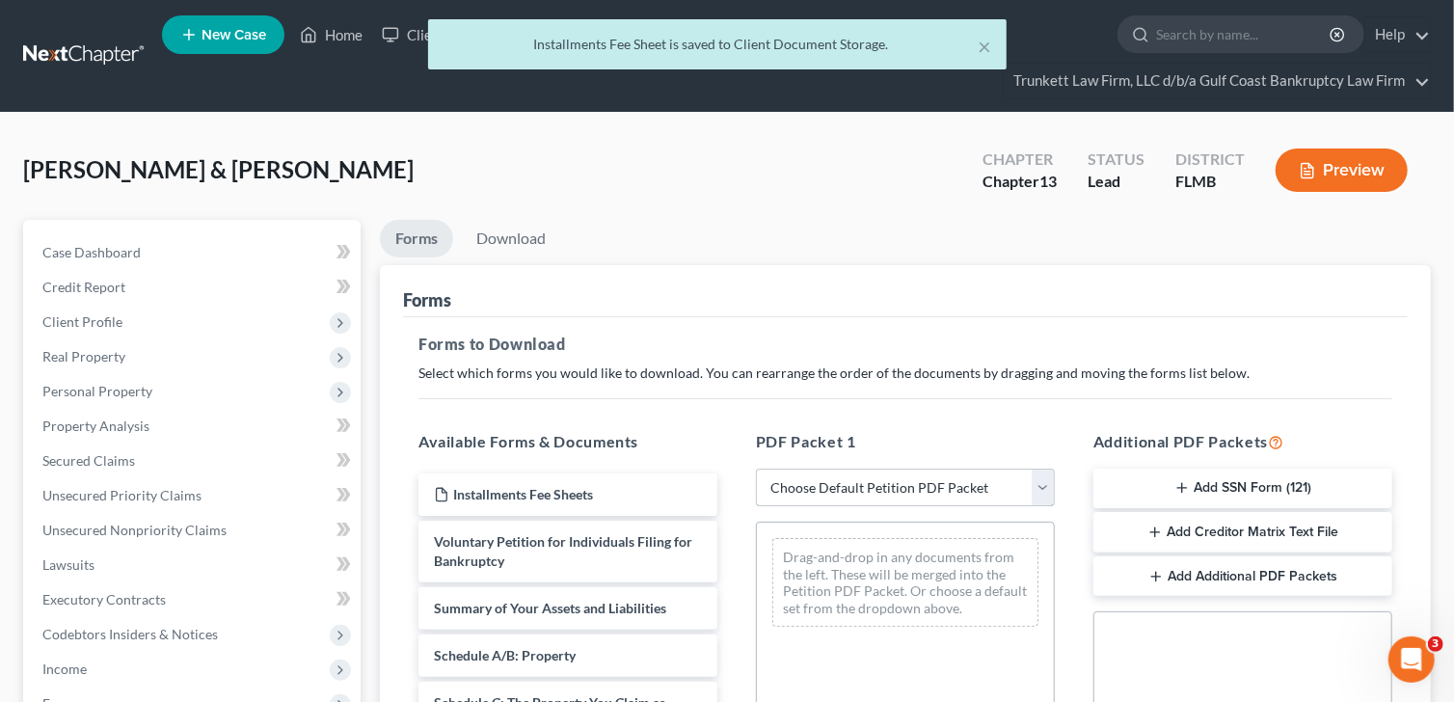
click at [871, 485] on select "Choose Default Petition PDF Packet Complete Bankruptcy Petition (all forms and …" at bounding box center [905, 487] width 299 height 39
select select "0"
click at [756, 468] on select "Choose Default Petition PDF Packet Complete Bankruptcy Petition (all forms and …" at bounding box center [905, 487] width 299 height 39
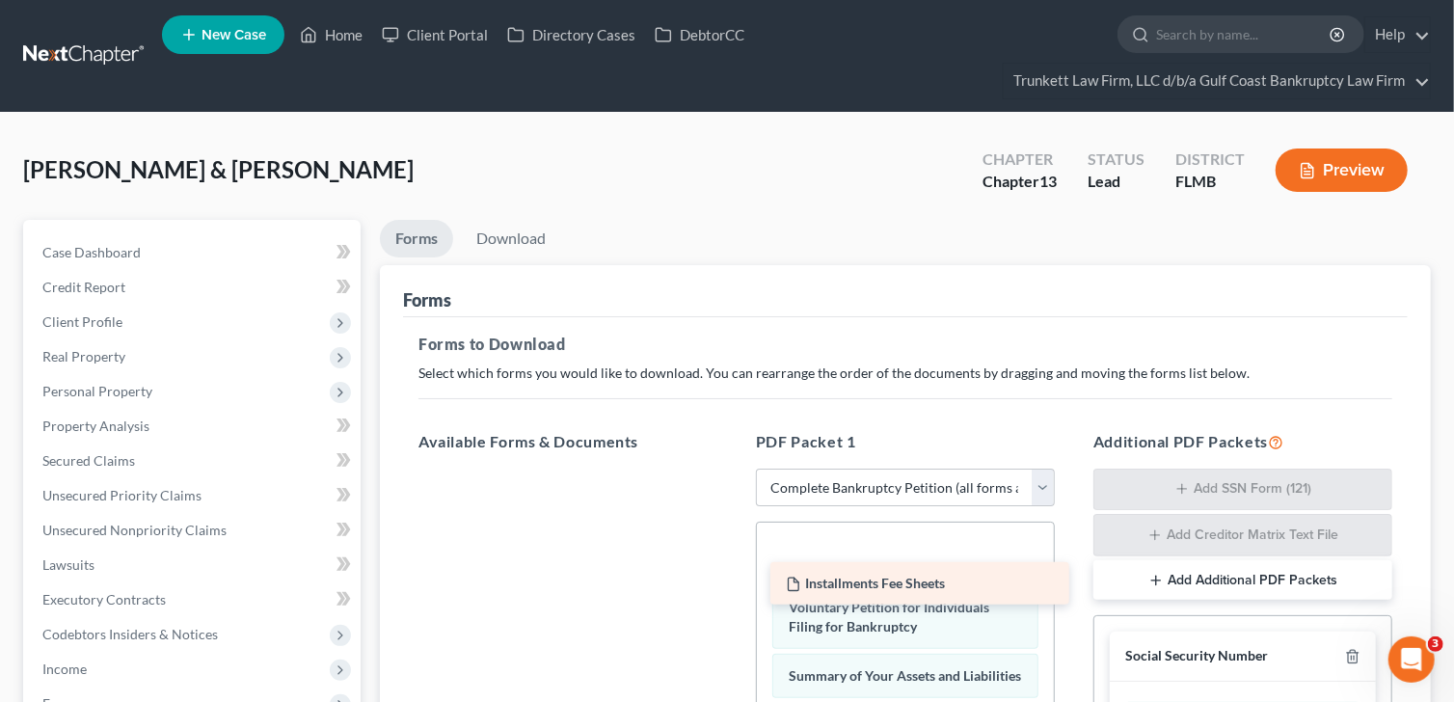
drag, startPoint x: 608, startPoint y: 493, endPoint x: 933, endPoint y: 579, distance: 336.2
click at [733, 468] on div "Installments Fee Sheets Installments Fee Sheets" at bounding box center [568, 468] width 330 height 0
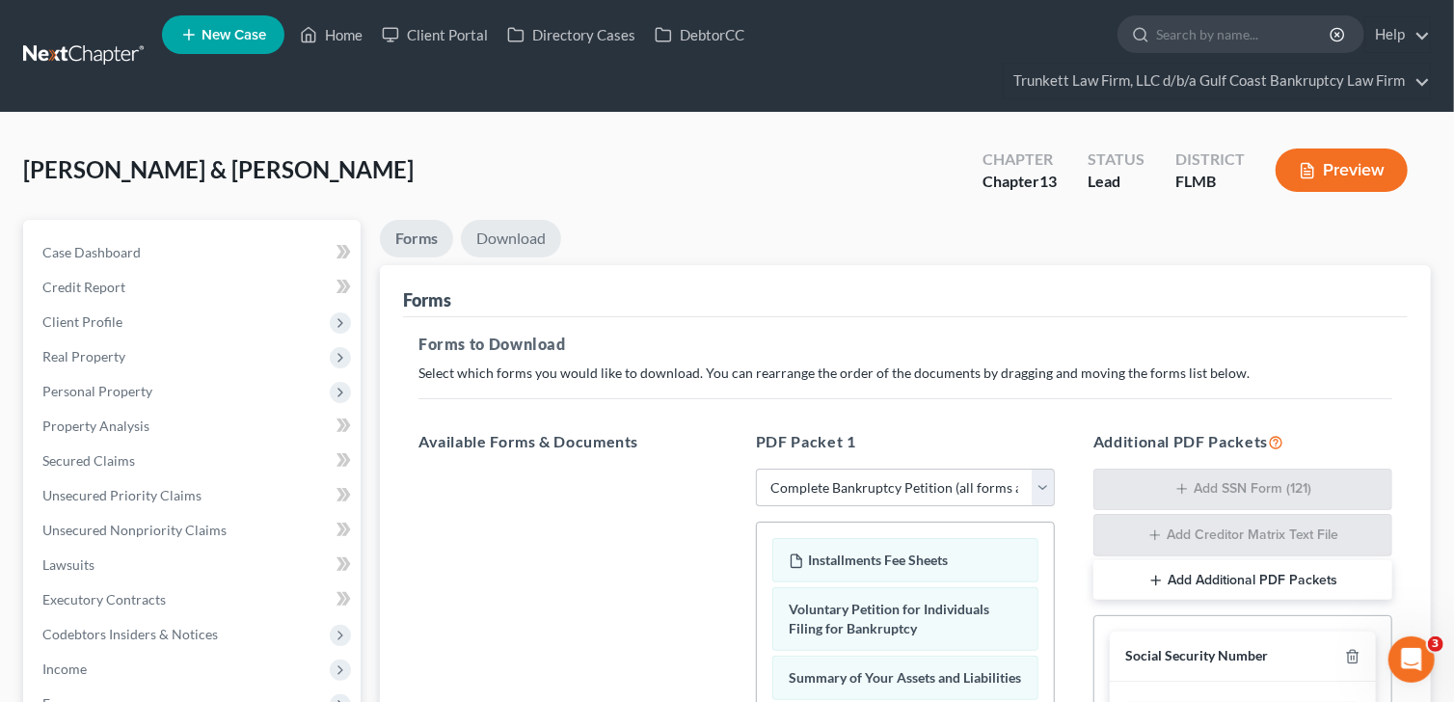
click at [525, 232] on link "Download" at bounding box center [511, 239] width 100 height 38
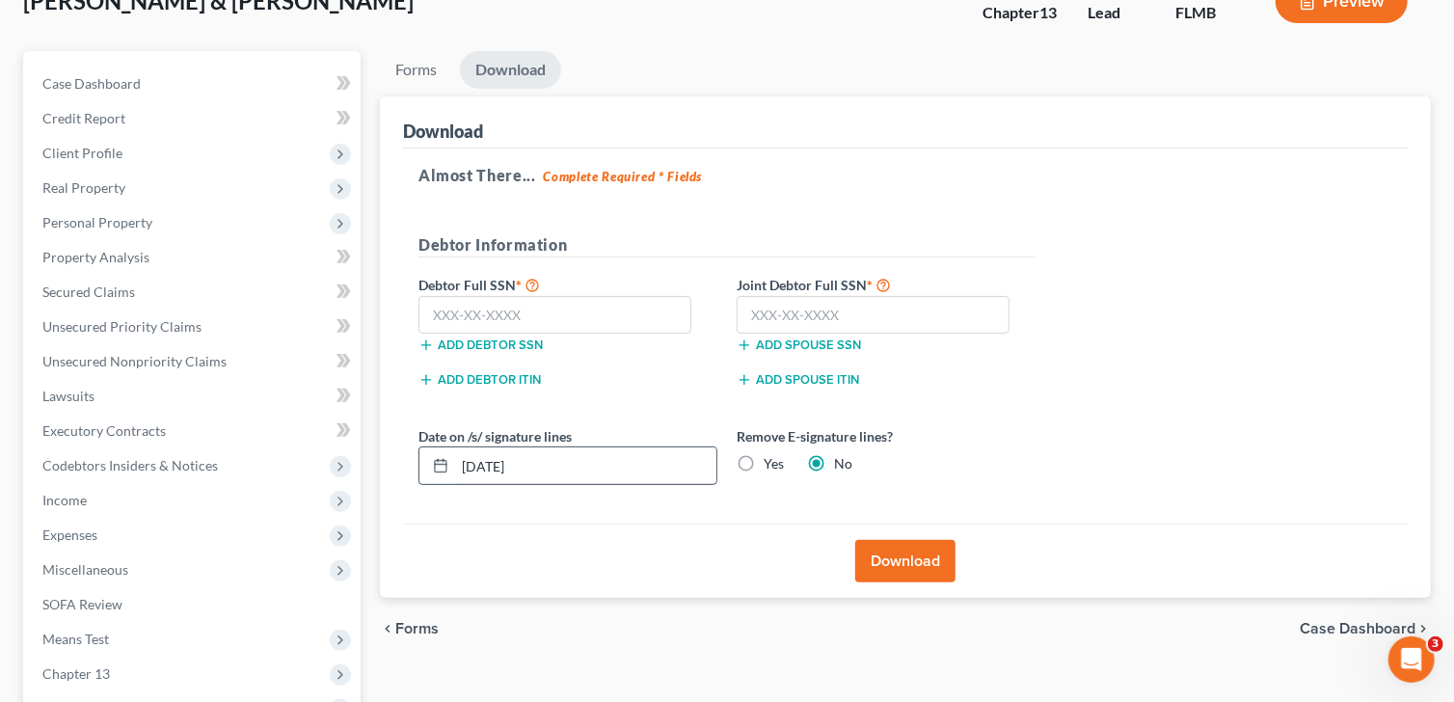
scroll to position [192, 0]
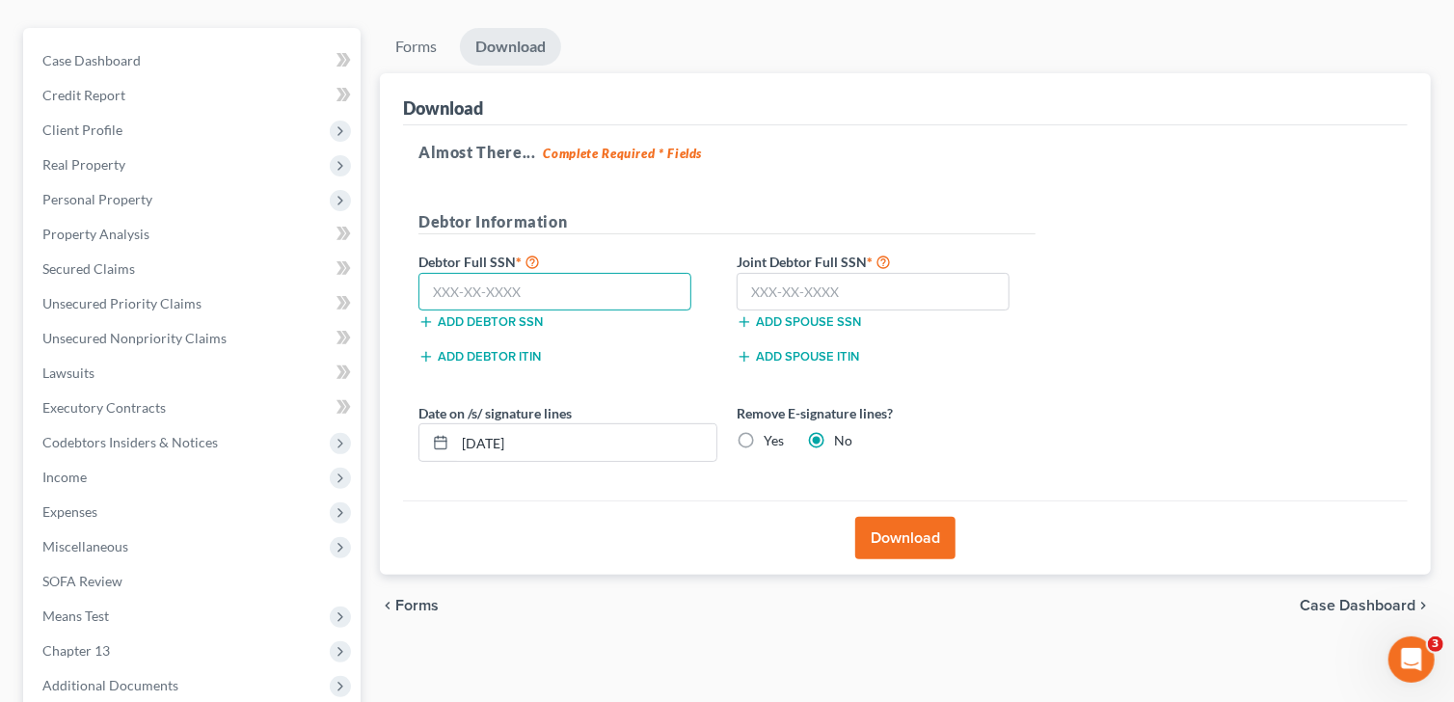
click at [492, 280] on input "text" at bounding box center [554, 292] width 273 height 39
type input "189-42-5517"
click at [789, 288] on input "text" at bounding box center [872, 292] width 273 height 39
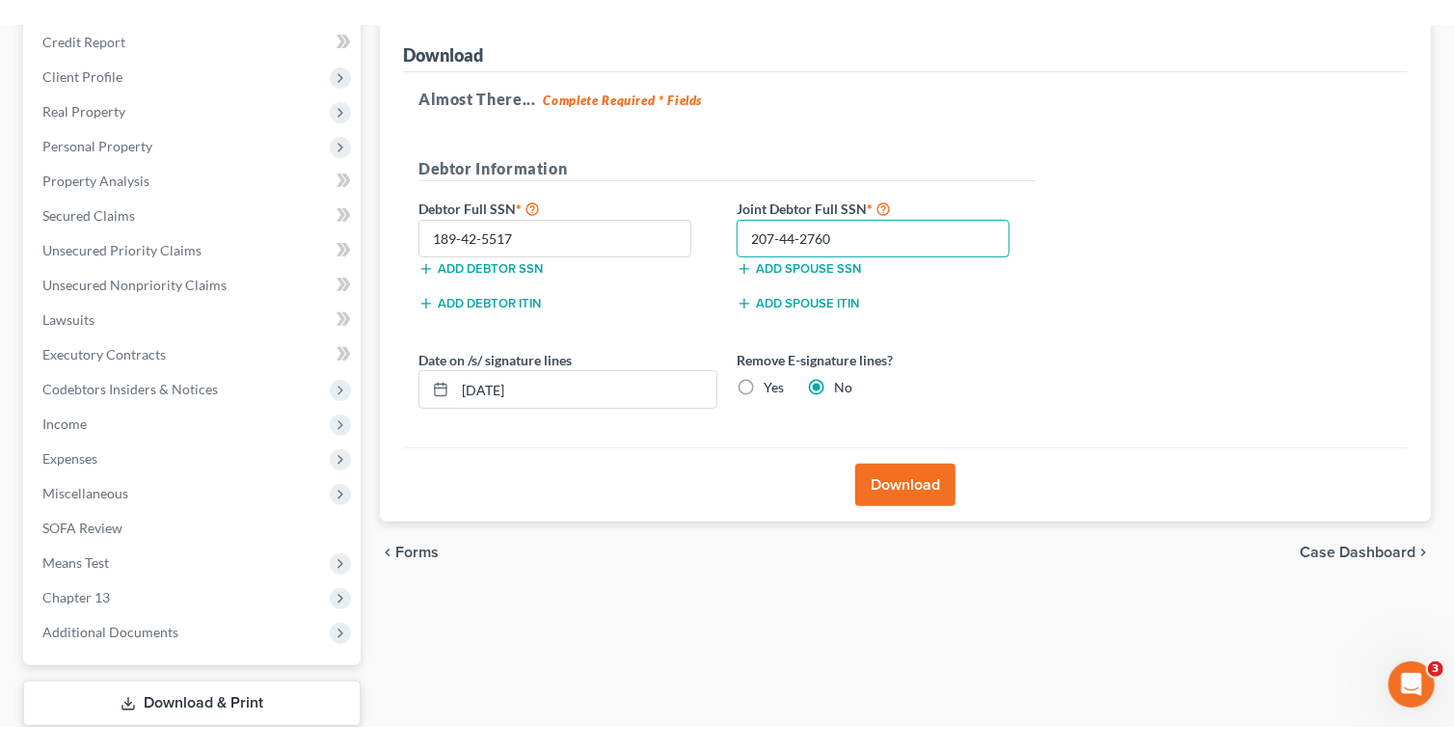
scroll to position [289, 0]
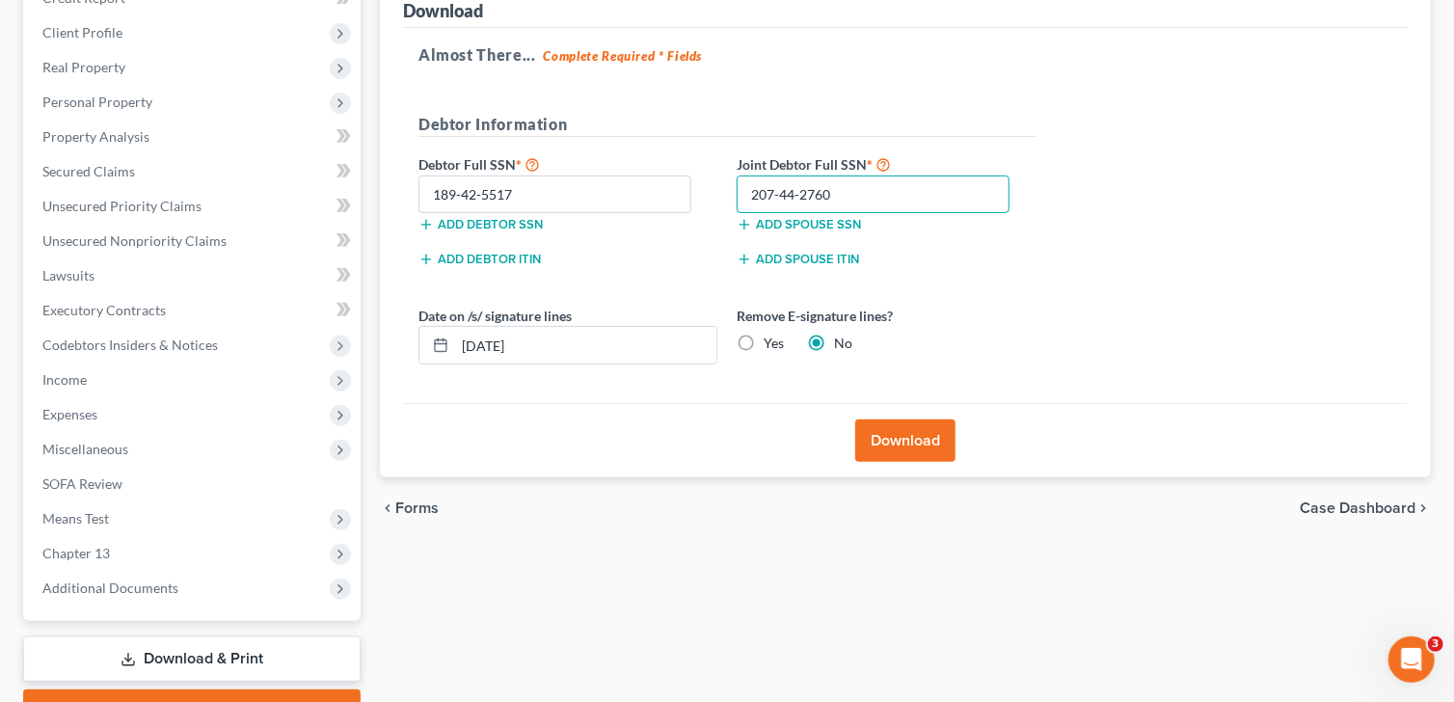
type input "207-44-2760"
click at [763, 338] on label "Yes" at bounding box center [773, 343] width 20 height 19
click at [771, 338] on input "Yes" at bounding box center [777, 340] width 13 height 13
radio input "true"
radio input "false"
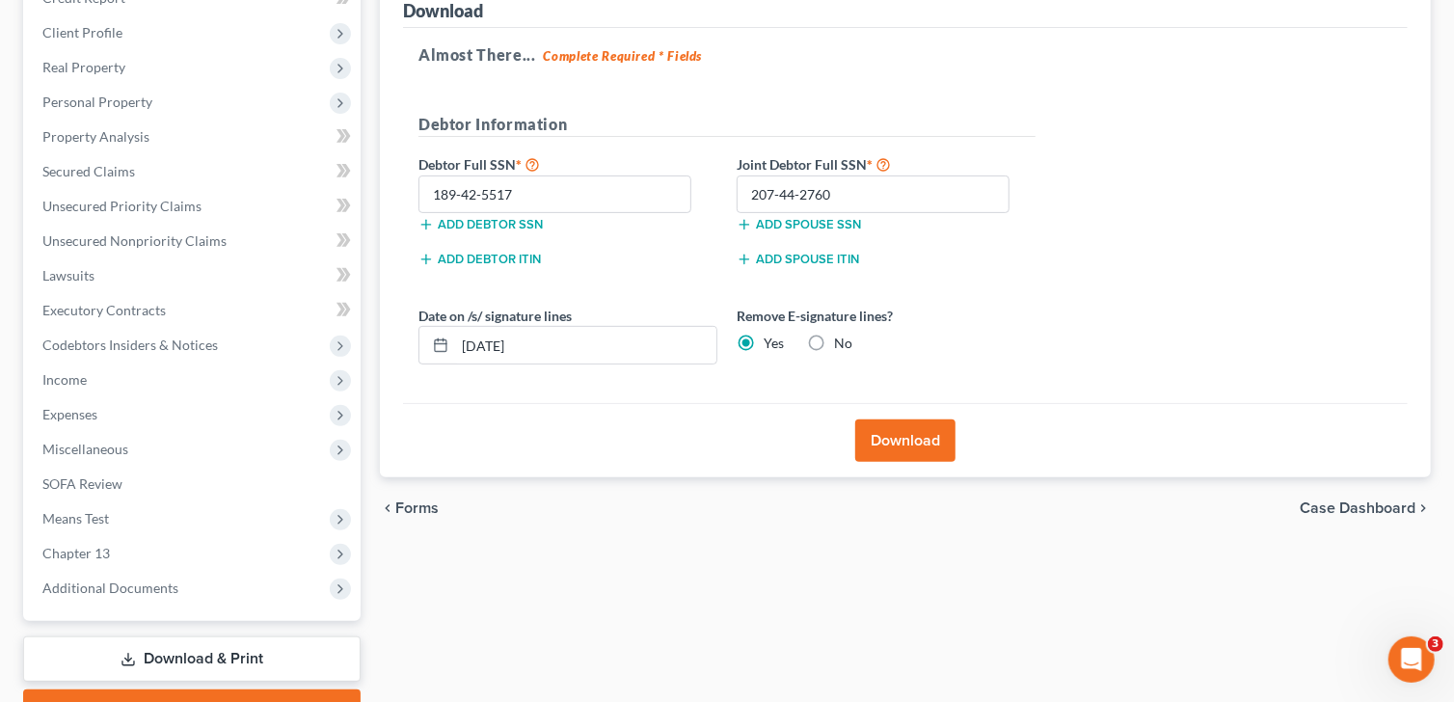
click at [925, 437] on button "Download" at bounding box center [905, 440] width 100 height 42
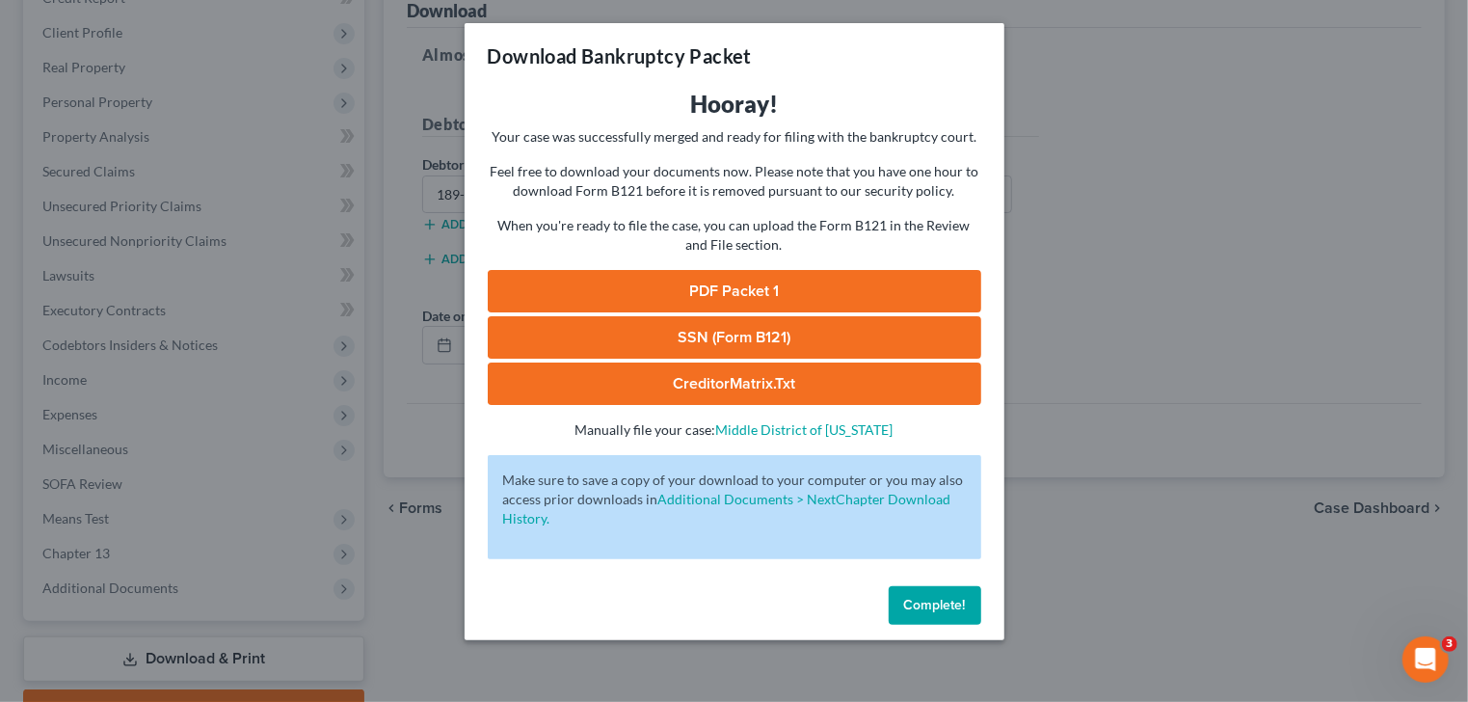
click at [714, 332] on link "SSN (Form B121)" at bounding box center [735, 337] width 494 height 42
click at [758, 288] on link "PDF Packet 1" at bounding box center [735, 291] width 494 height 42
click at [954, 607] on span "Complete!" at bounding box center [935, 605] width 62 height 16
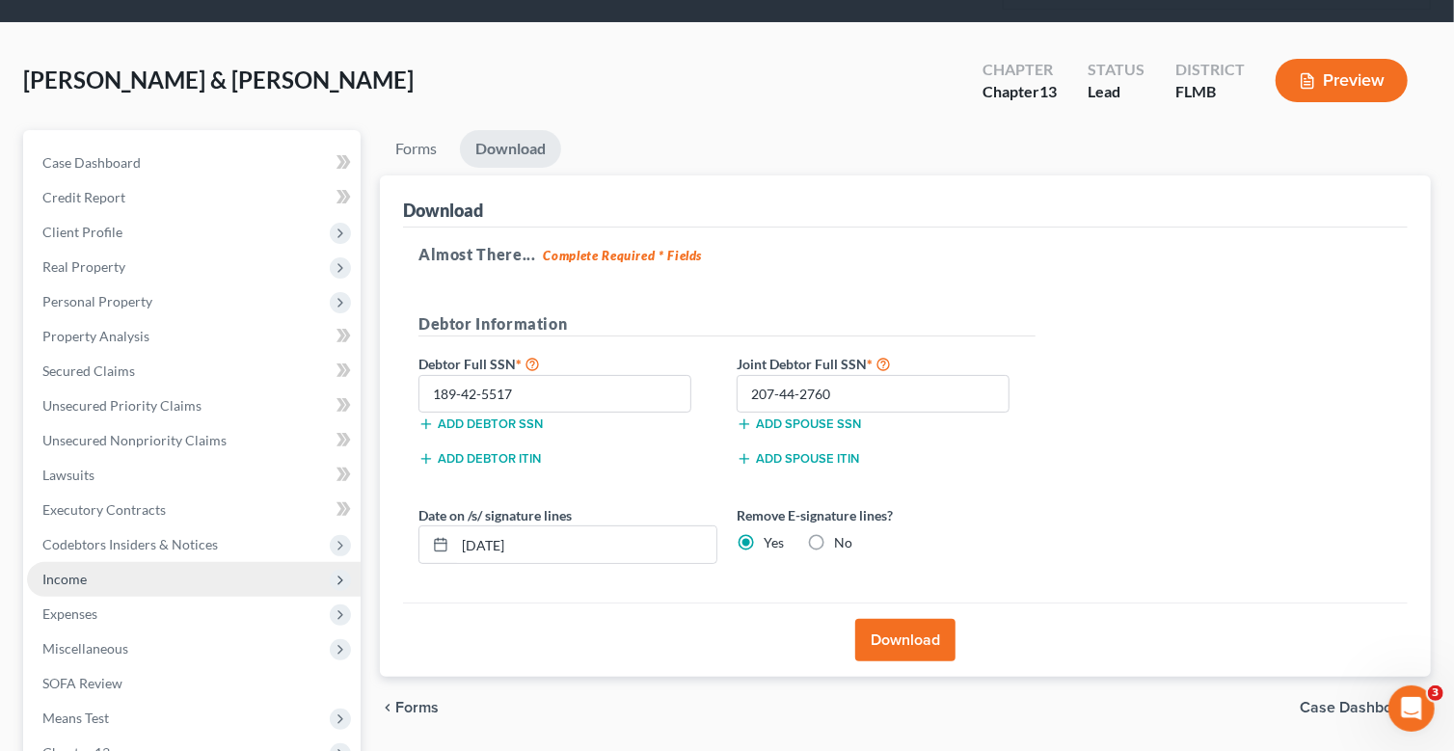
scroll to position [192, 0]
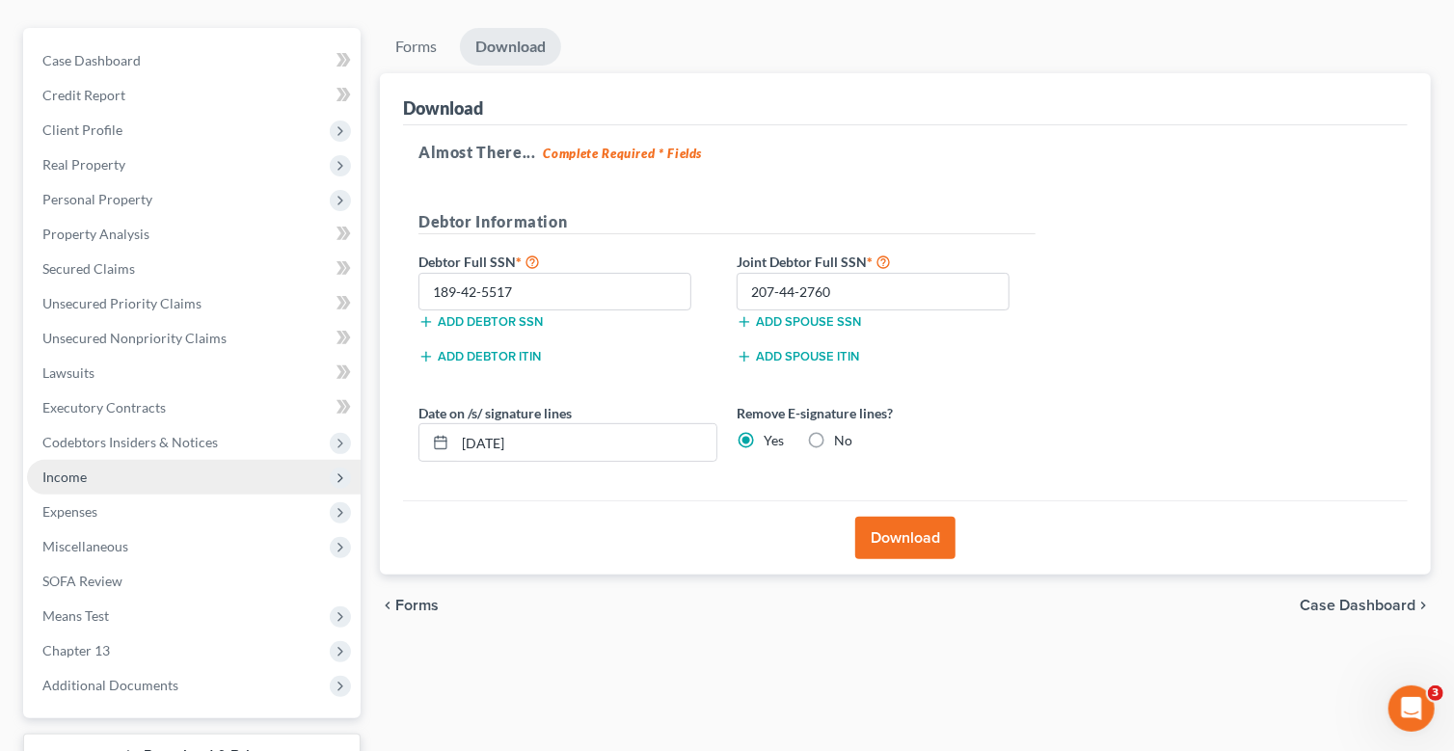
click at [92, 471] on span "Income" at bounding box center [194, 477] width 334 height 35
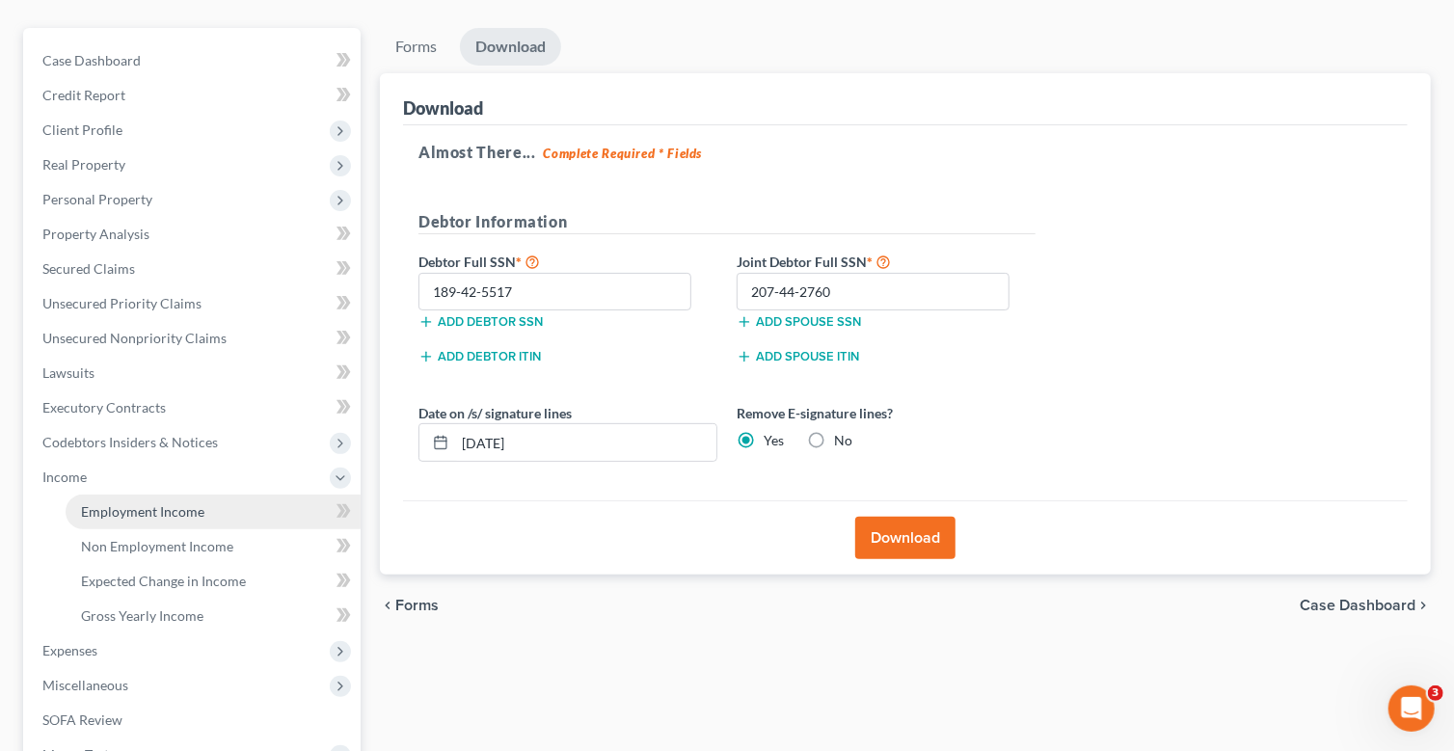
click at [146, 503] on span "Employment Income" at bounding box center [142, 511] width 123 height 16
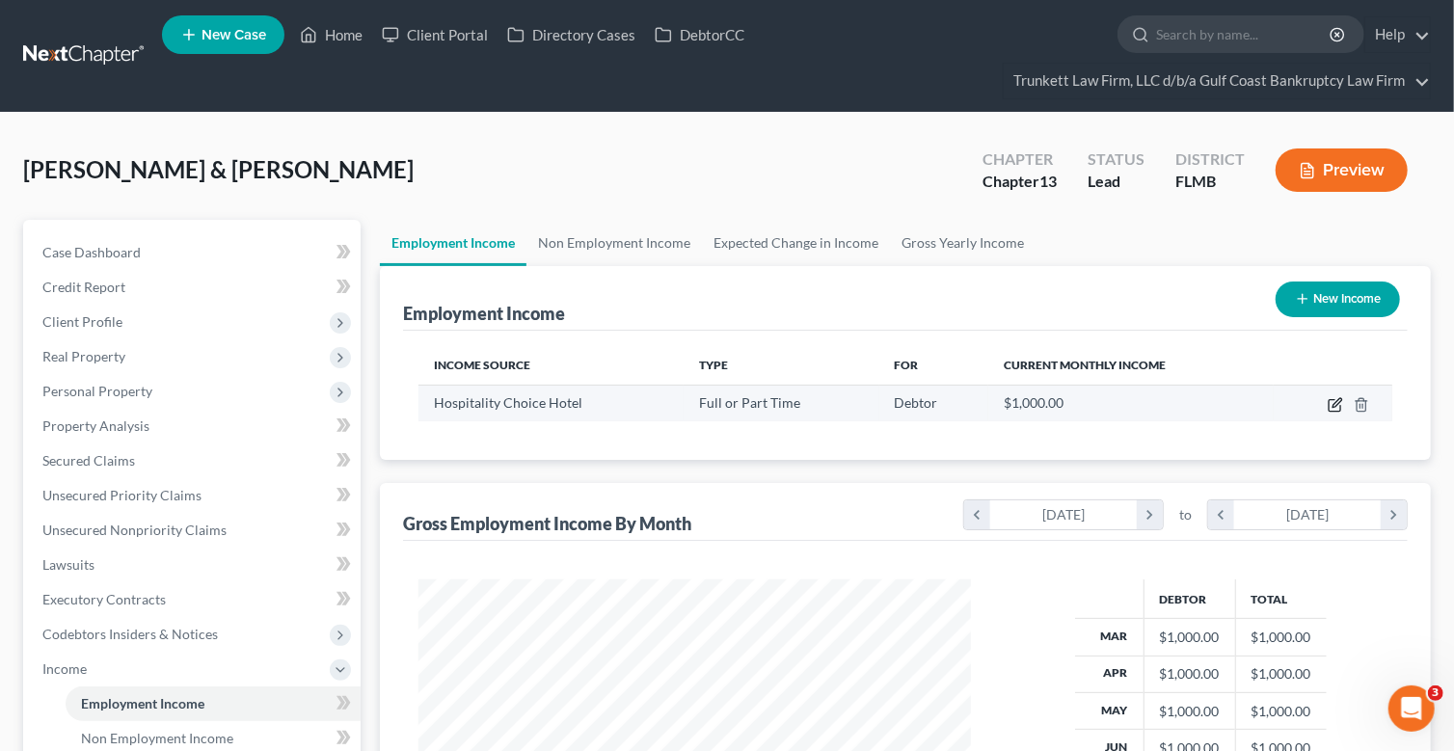
click at [1333, 402] on icon "button" at bounding box center [1334, 404] width 15 height 15
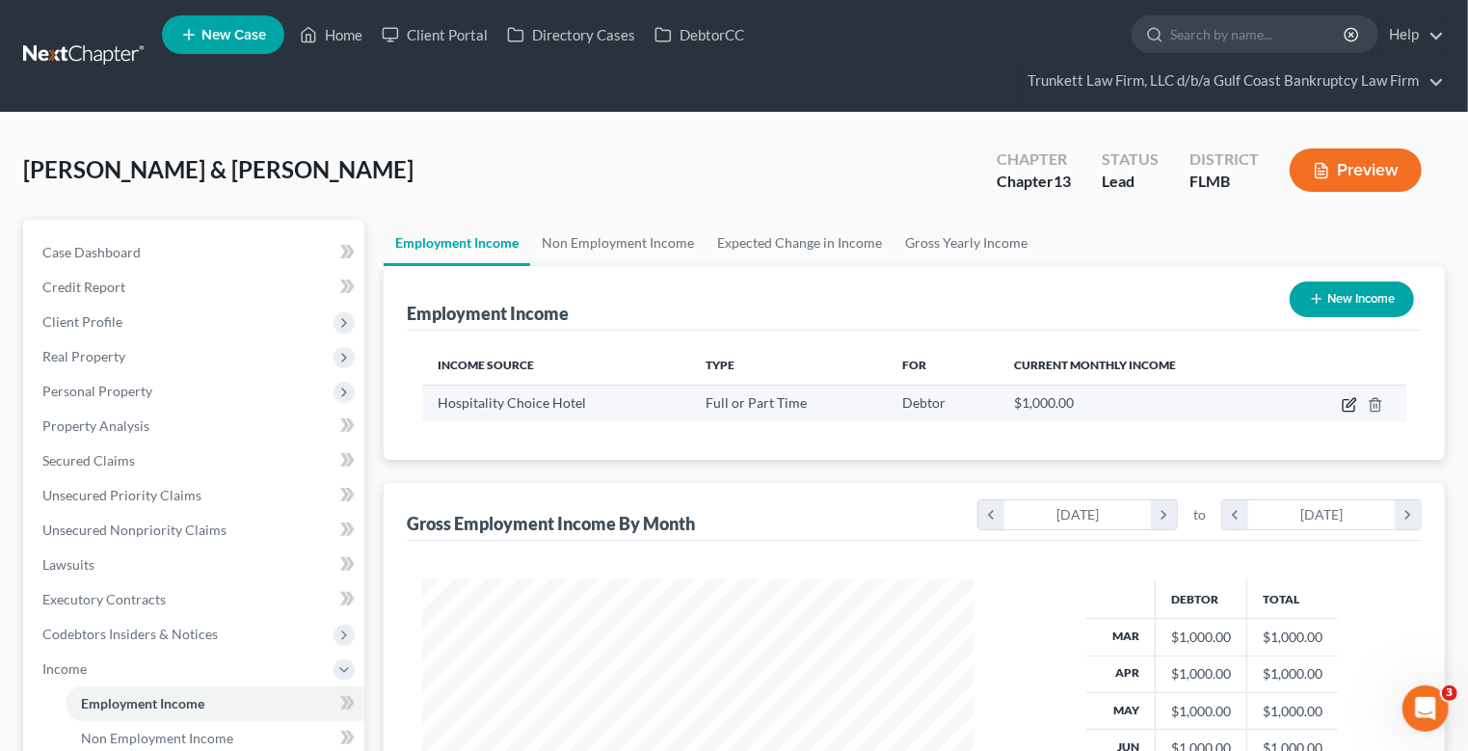
select select "0"
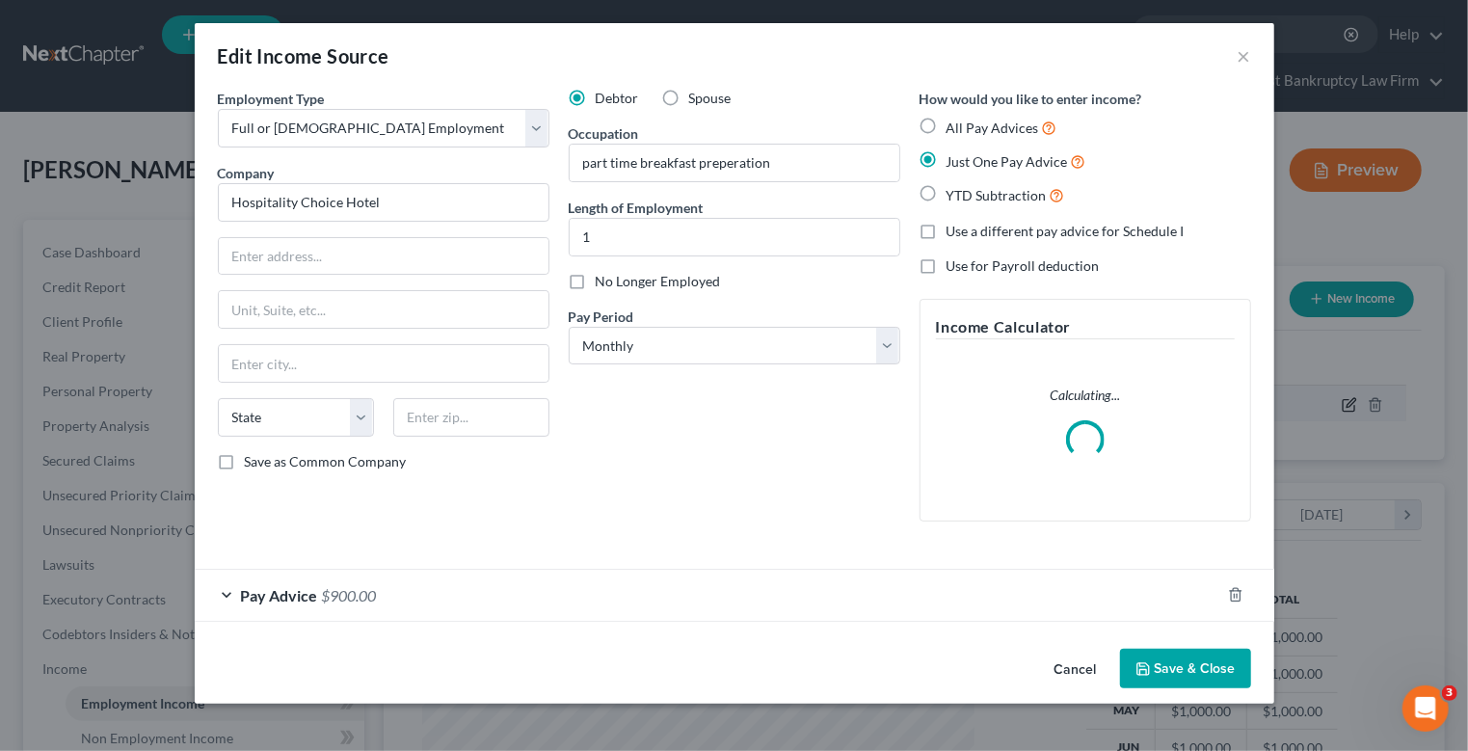
scroll to position [344, 597]
click at [689, 99] on label "Spouse" at bounding box center [710, 98] width 42 height 19
click at [697, 99] on input "Spouse" at bounding box center [703, 95] width 13 height 13
radio input "true"
